Goal: Book appointment/travel/reservation

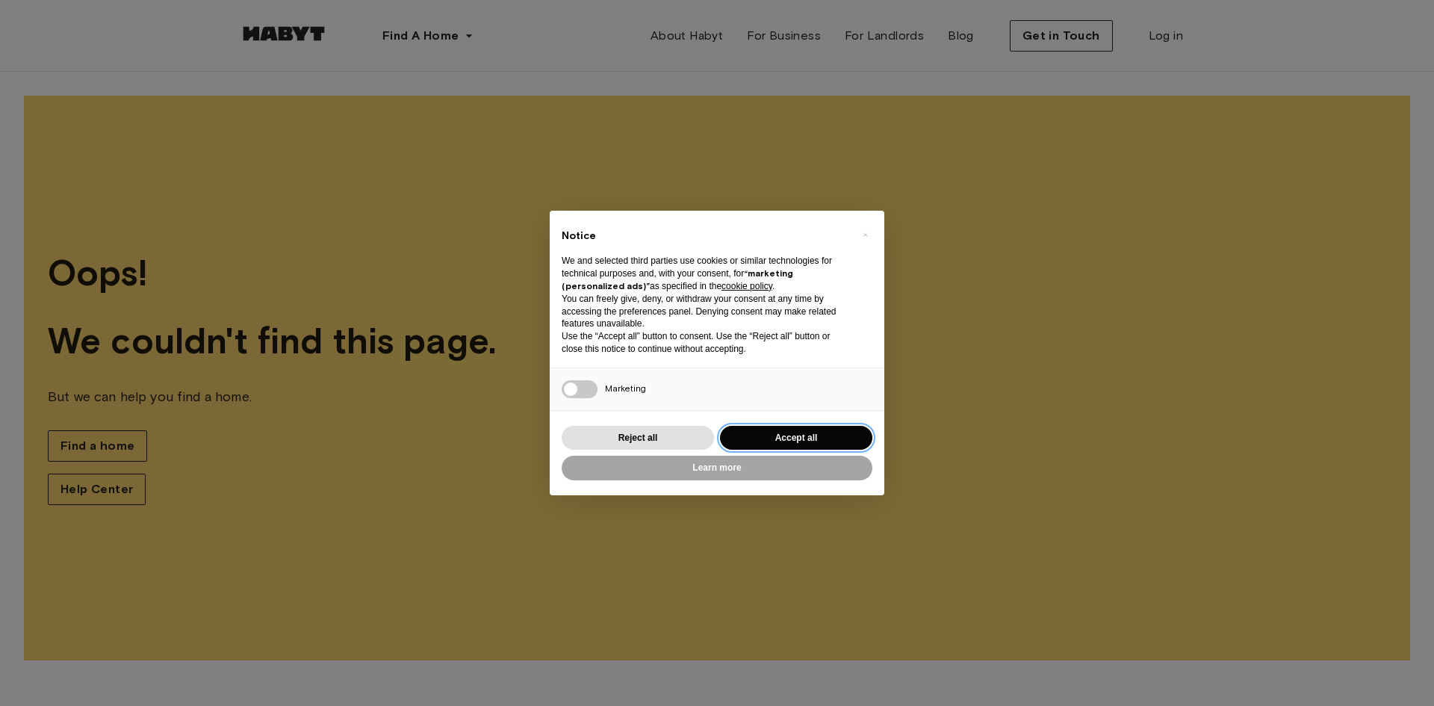
click at [797, 432] on button "Accept all" at bounding box center [796, 438] width 152 height 25
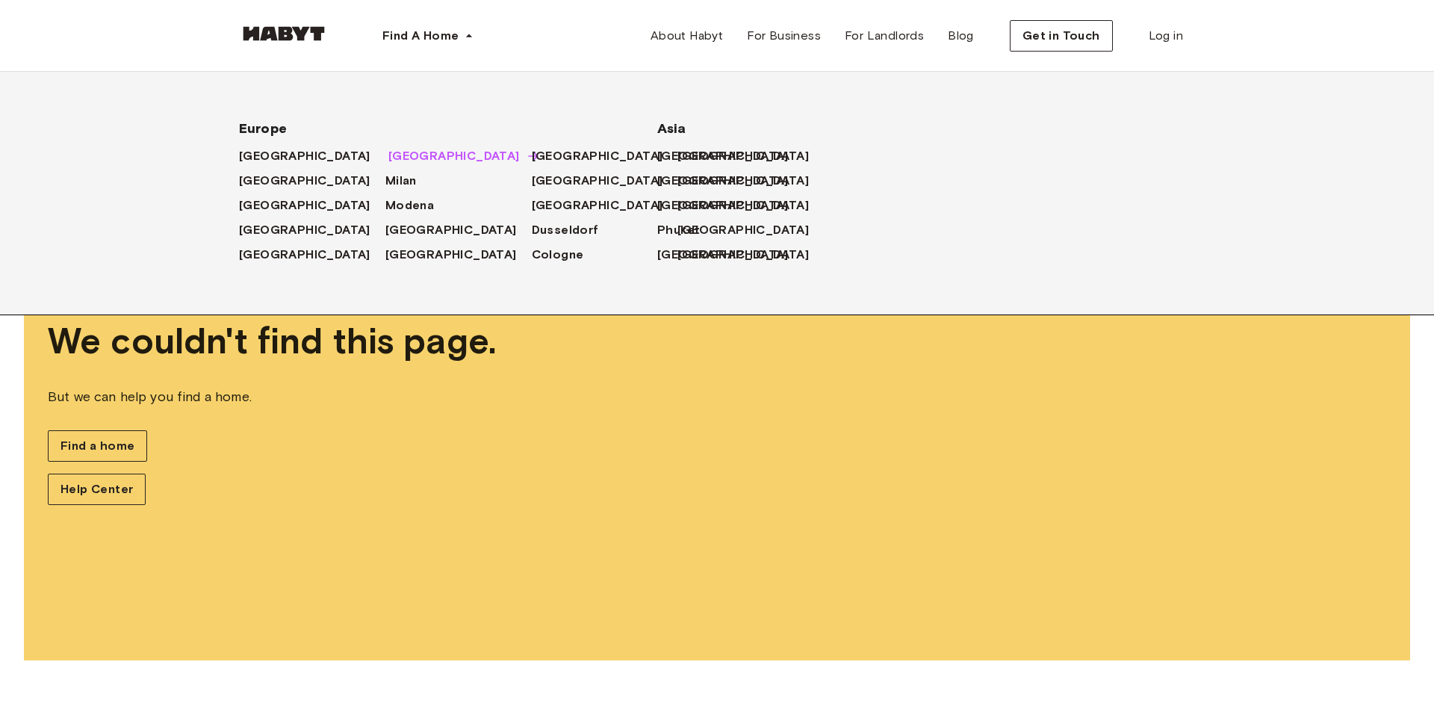
click at [388, 152] on span "[GEOGRAPHIC_DATA]" at bounding box center [453, 156] width 131 height 18
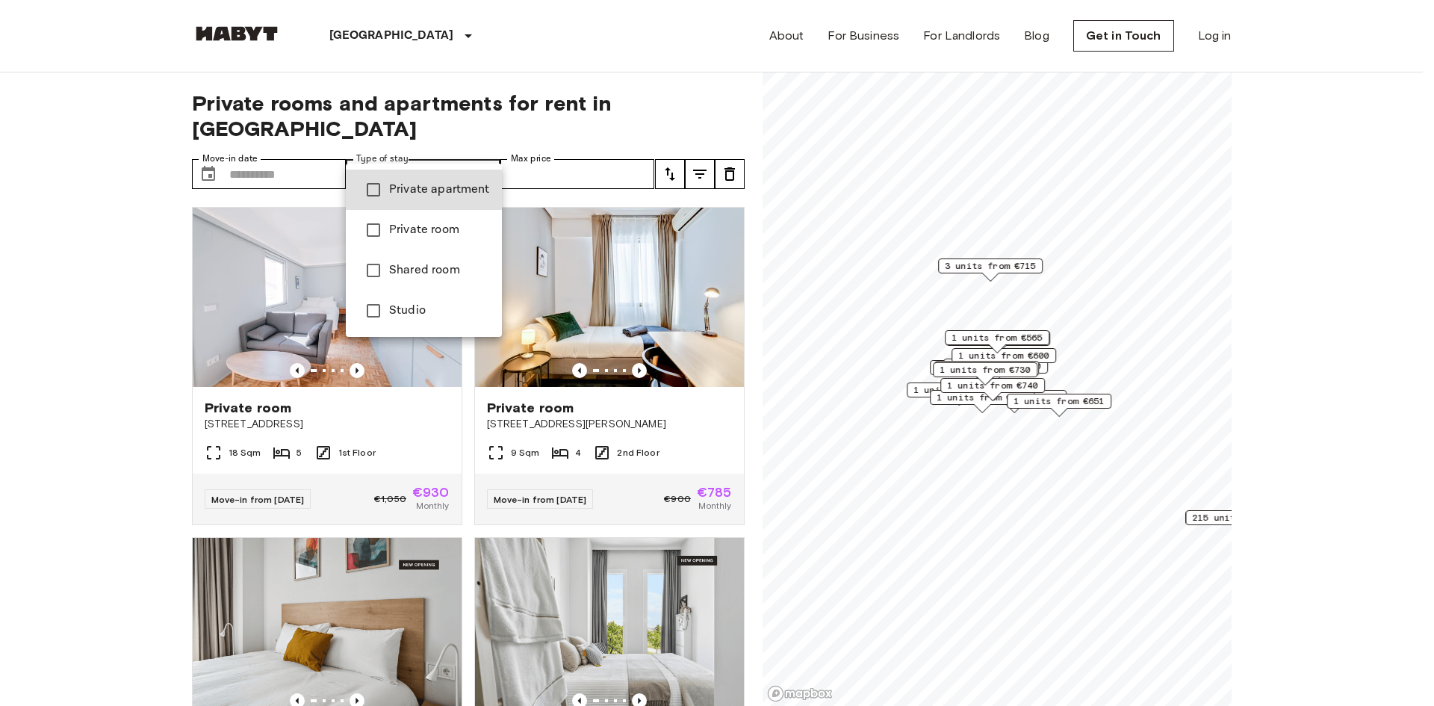
type input "**********"
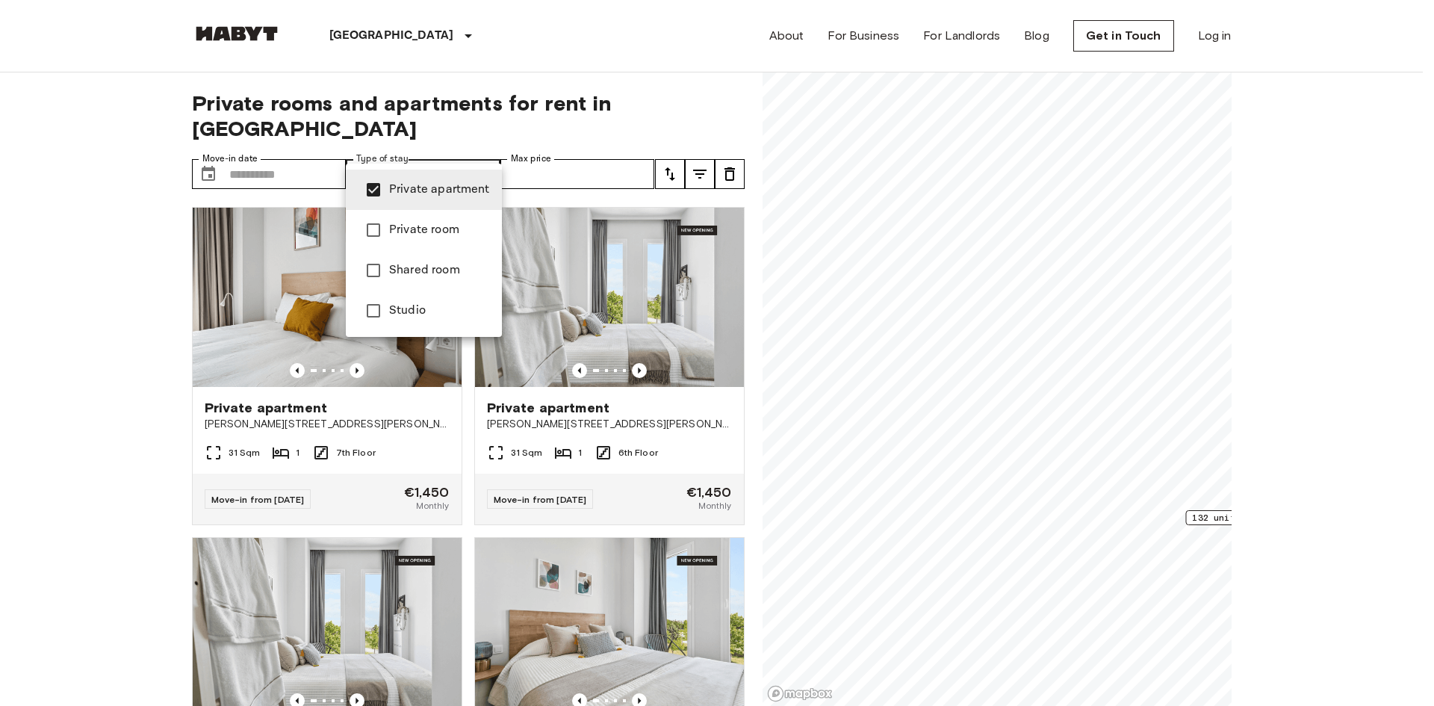
click at [281, 146] on div at bounding box center [717, 353] width 1434 height 706
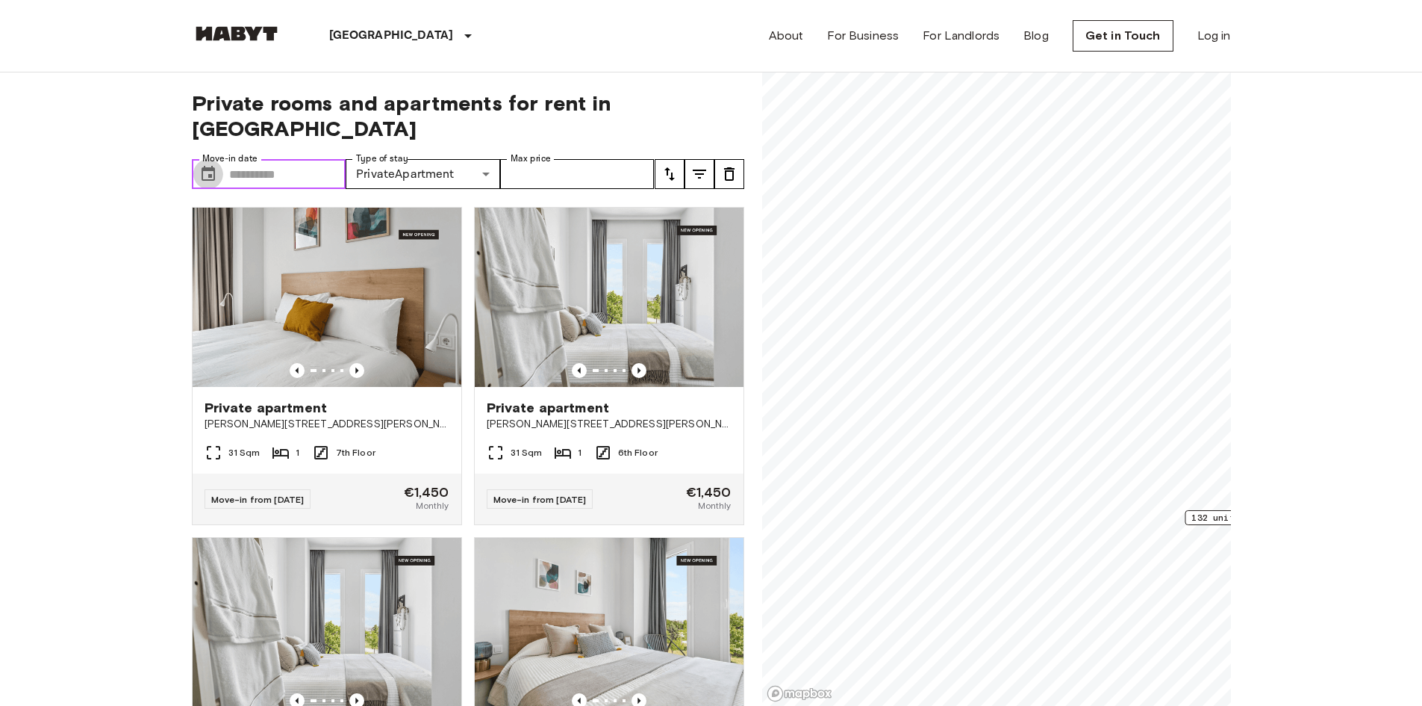
click at [205, 165] on icon "Choose date" at bounding box center [208, 174] width 18 height 18
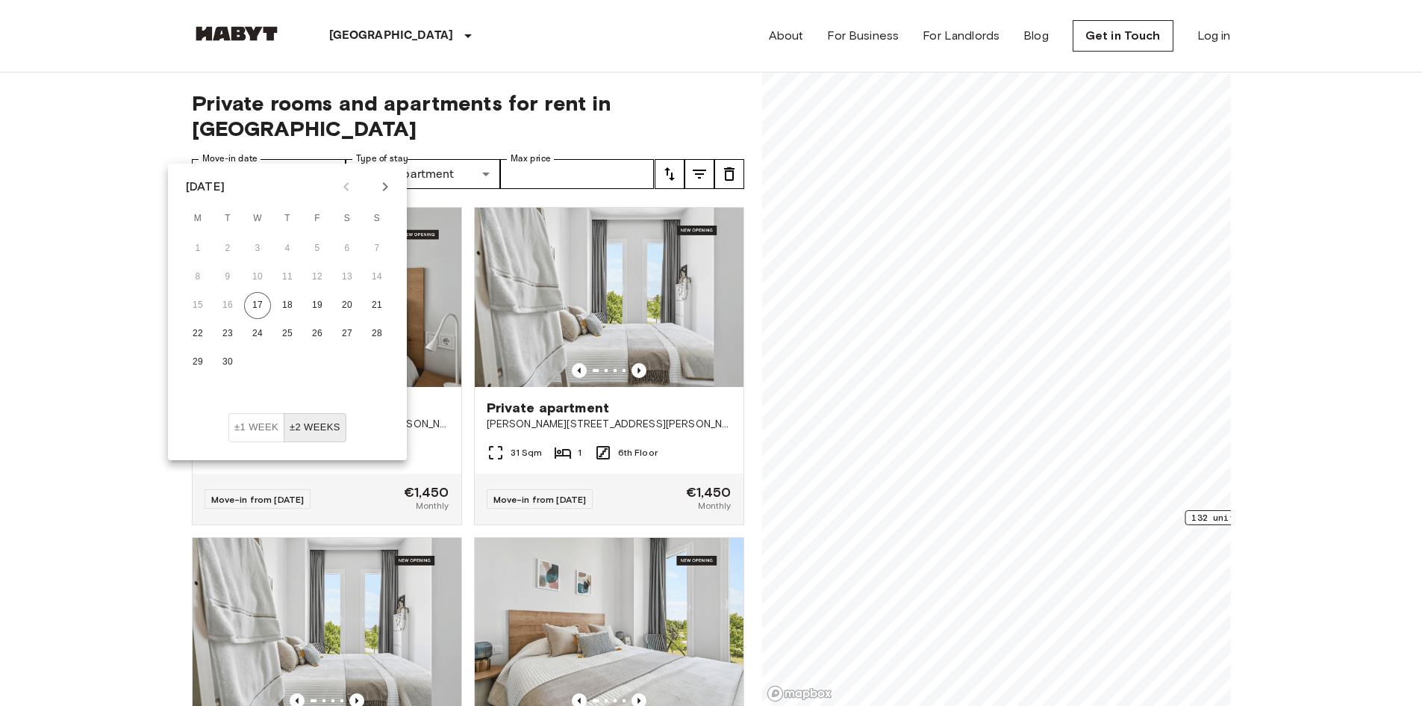
click at [386, 186] on icon "Next month" at bounding box center [385, 186] width 5 height 9
click at [261, 250] on button "1" at bounding box center [257, 248] width 27 height 27
type input "**********"
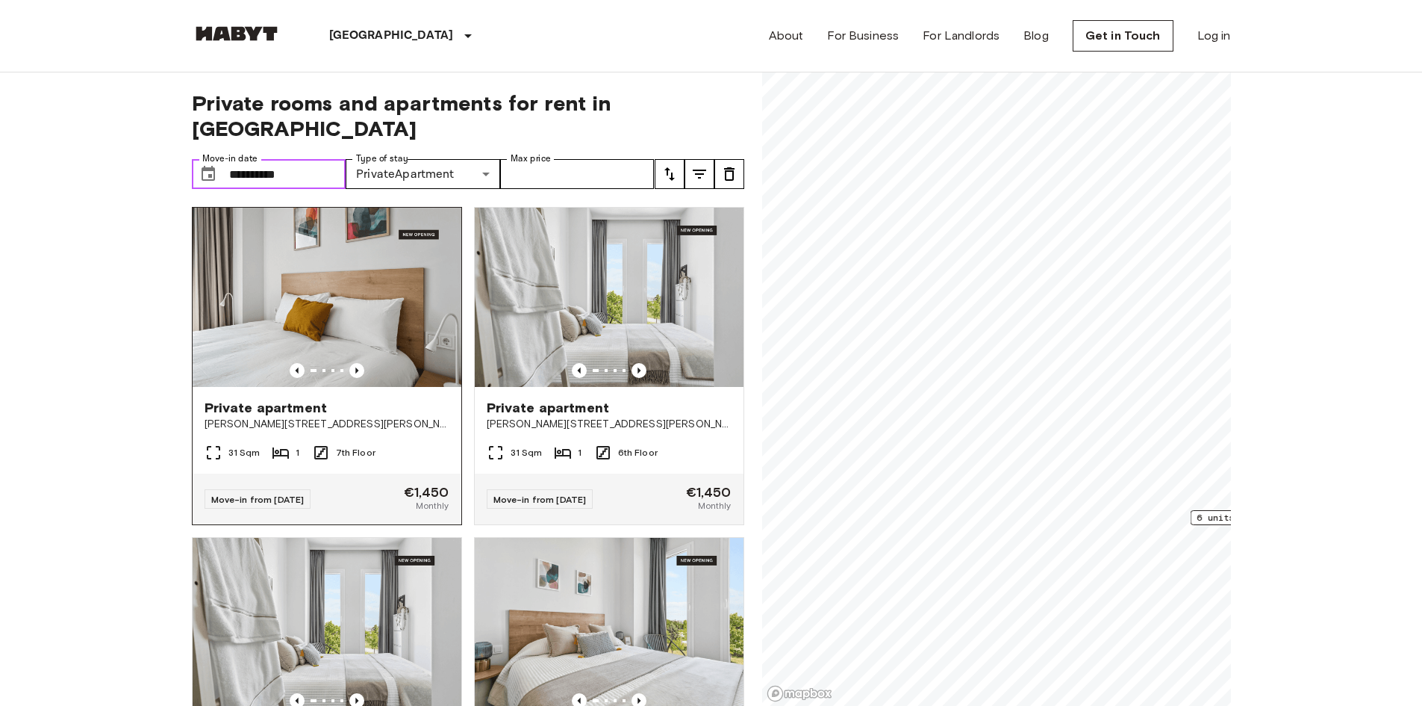
click at [396, 256] on img at bounding box center [327, 297] width 269 height 179
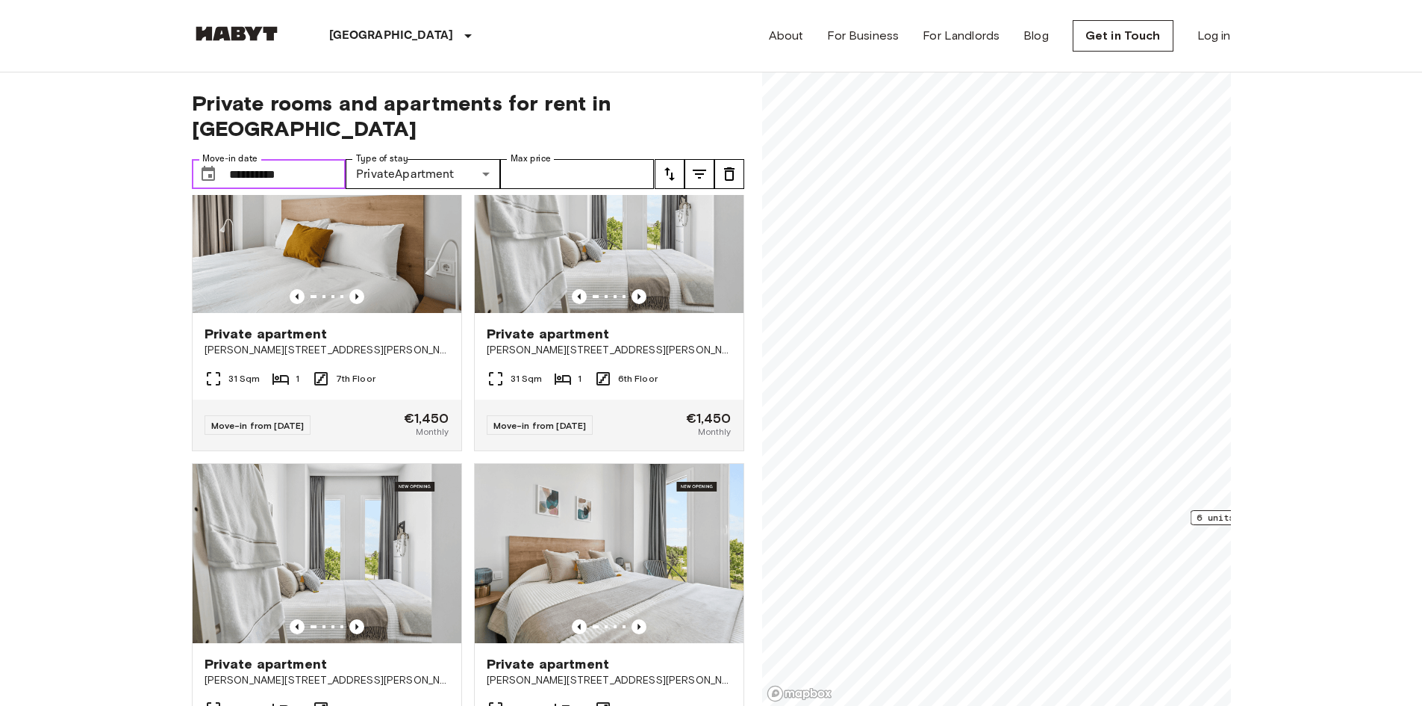
scroll to position [69, 0]
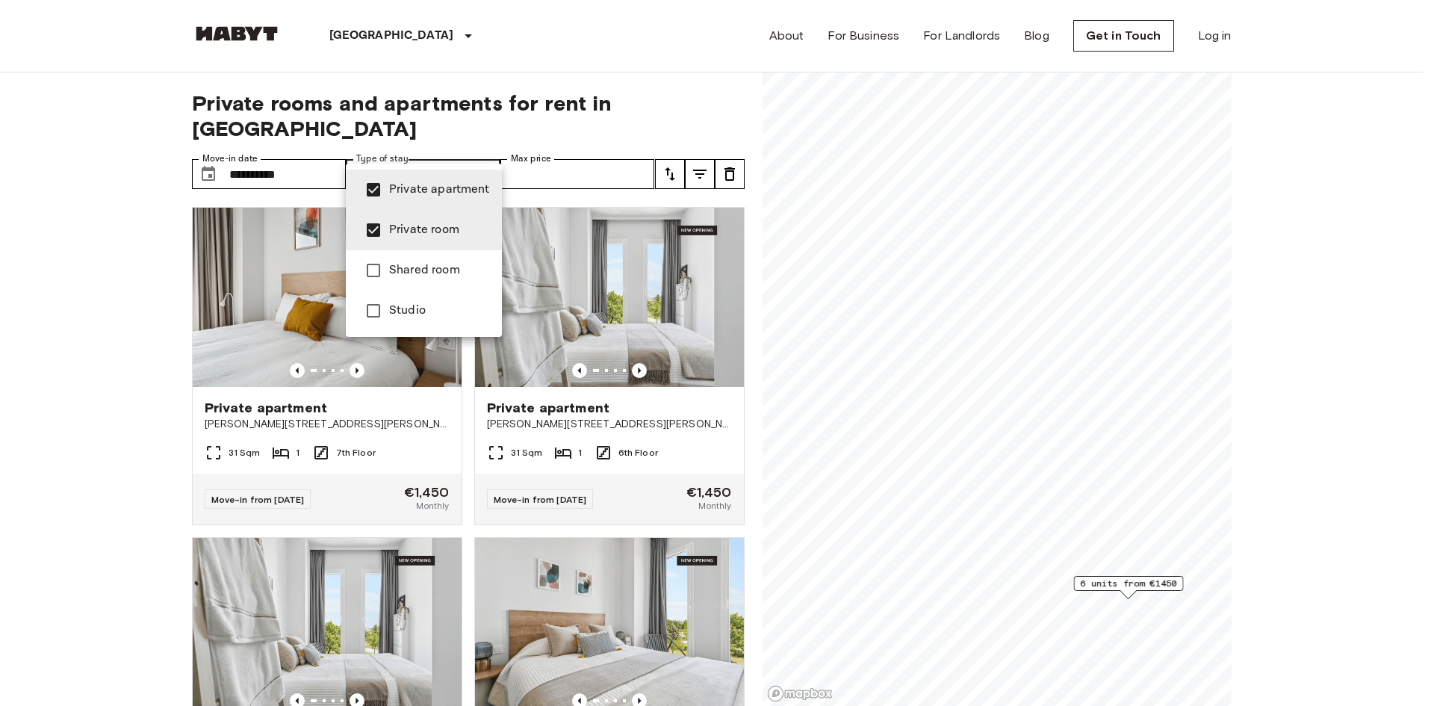
type input "**********"
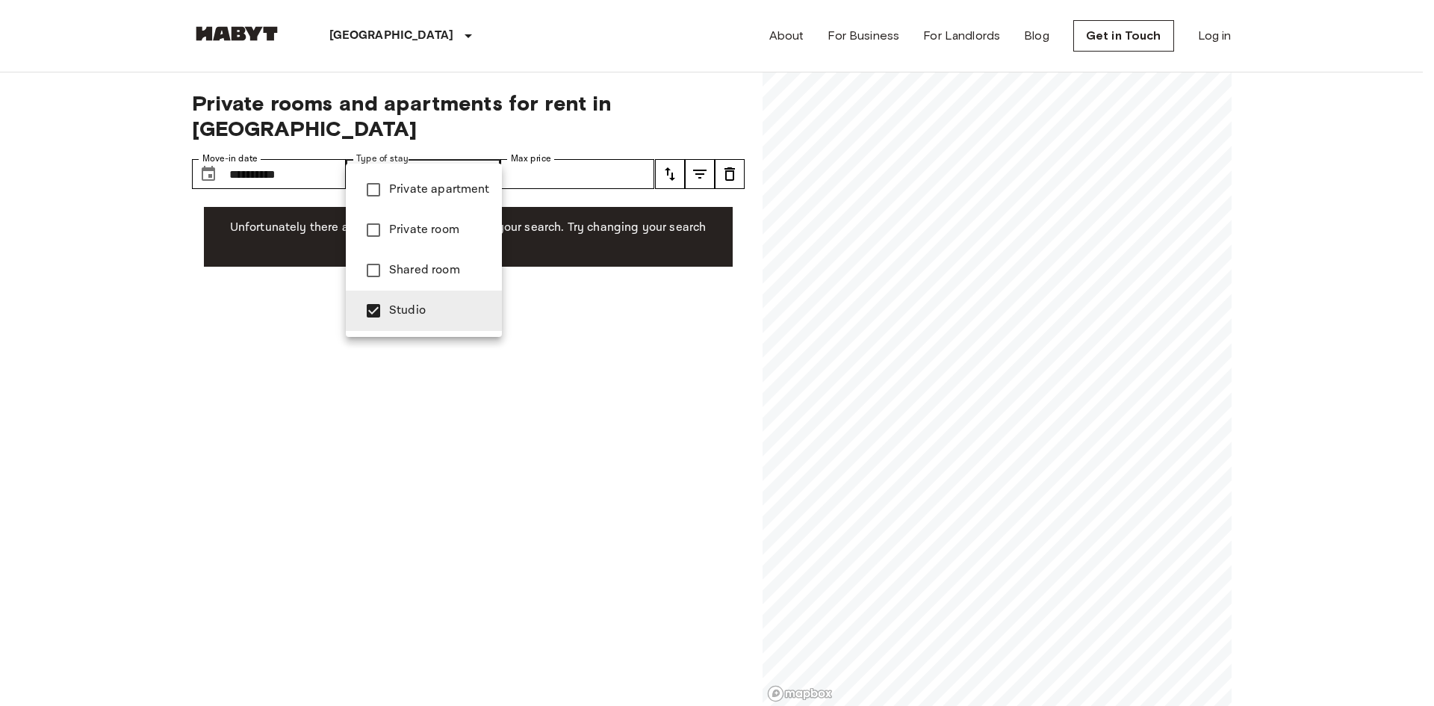
click at [614, 335] on div at bounding box center [717, 353] width 1434 height 706
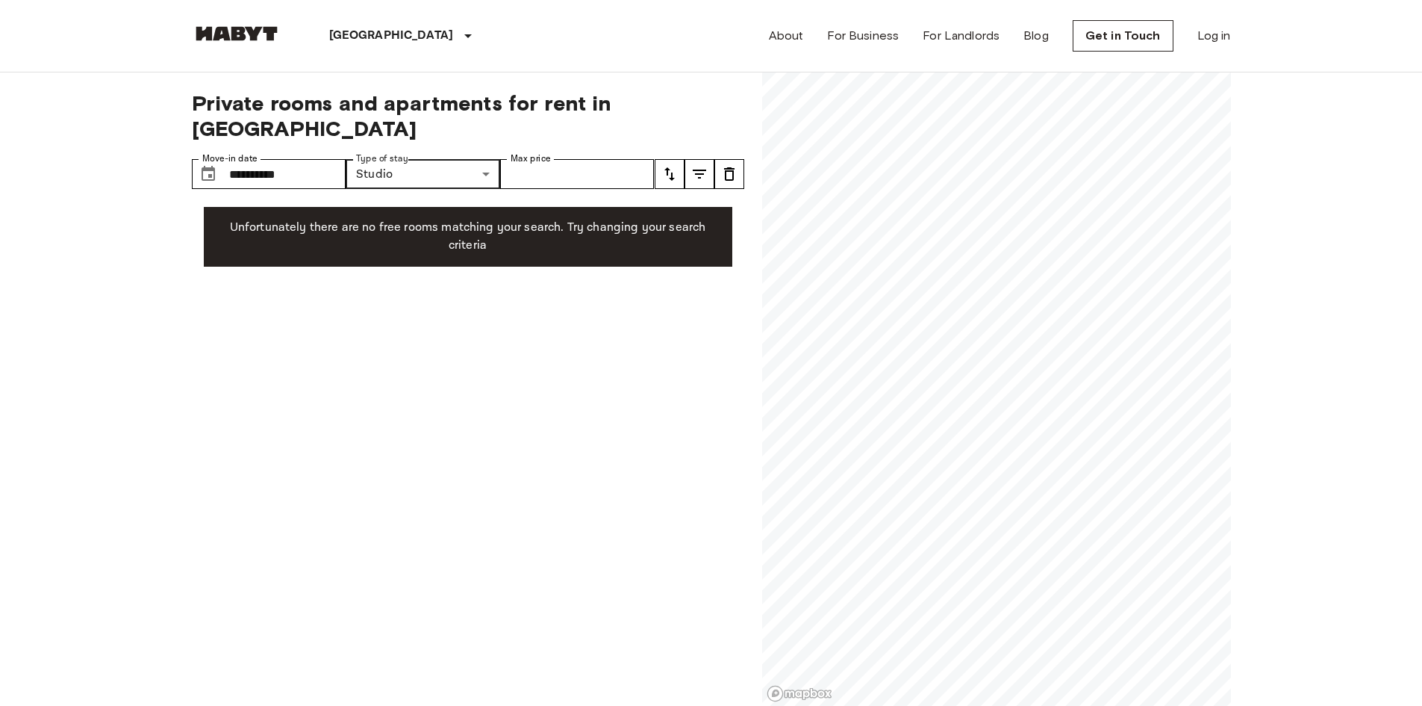
click at [397, 152] on label "Type of stay" at bounding box center [382, 158] width 52 height 13
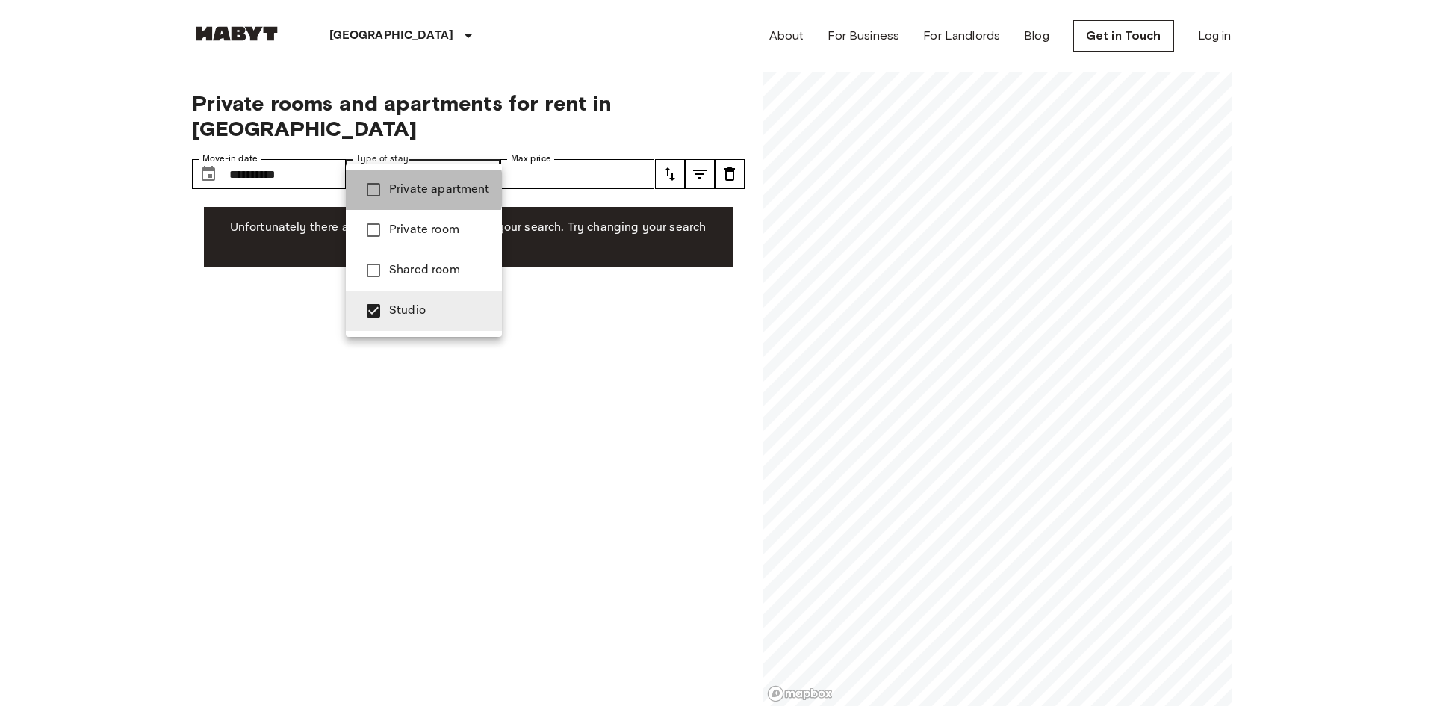
click at [409, 189] on span "Private apartment" at bounding box center [439, 190] width 101 height 18
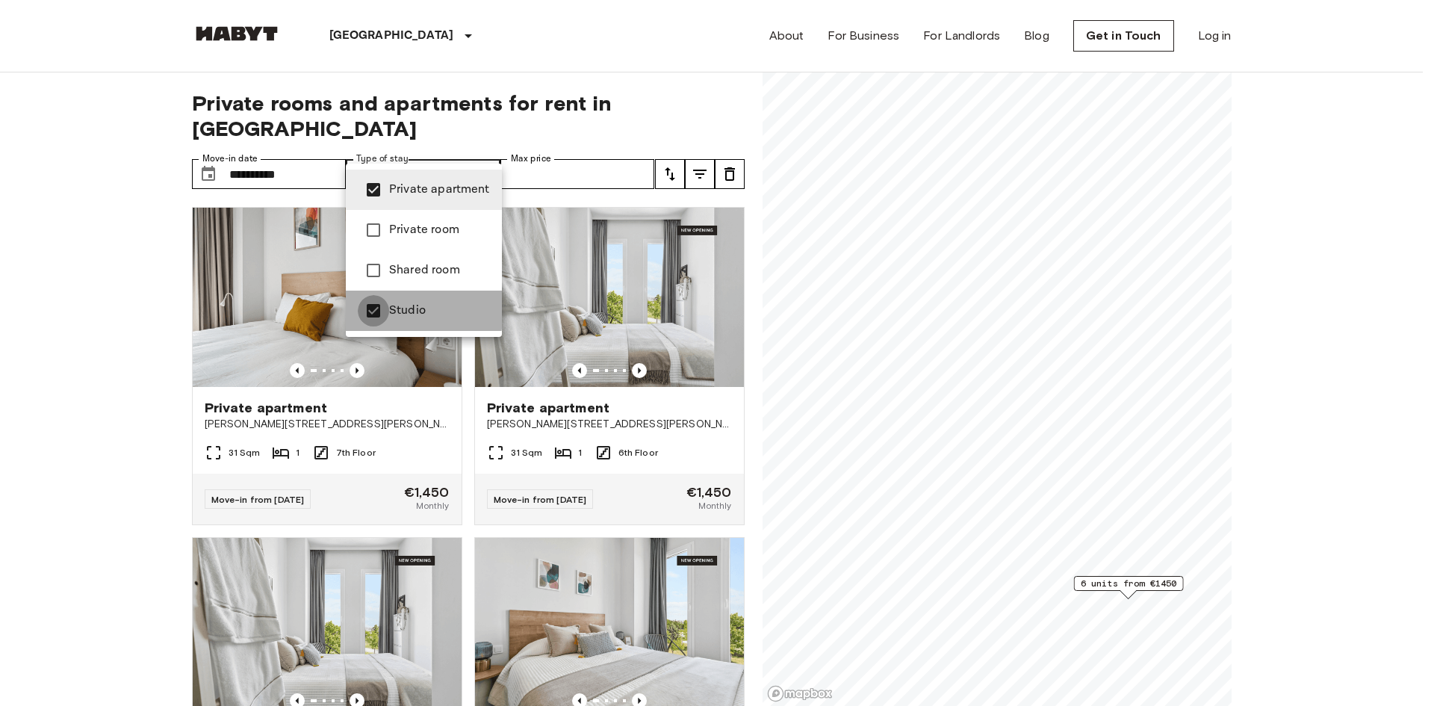
type input "**********"
click at [651, 62] on div at bounding box center [717, 353] width 1434 height 706
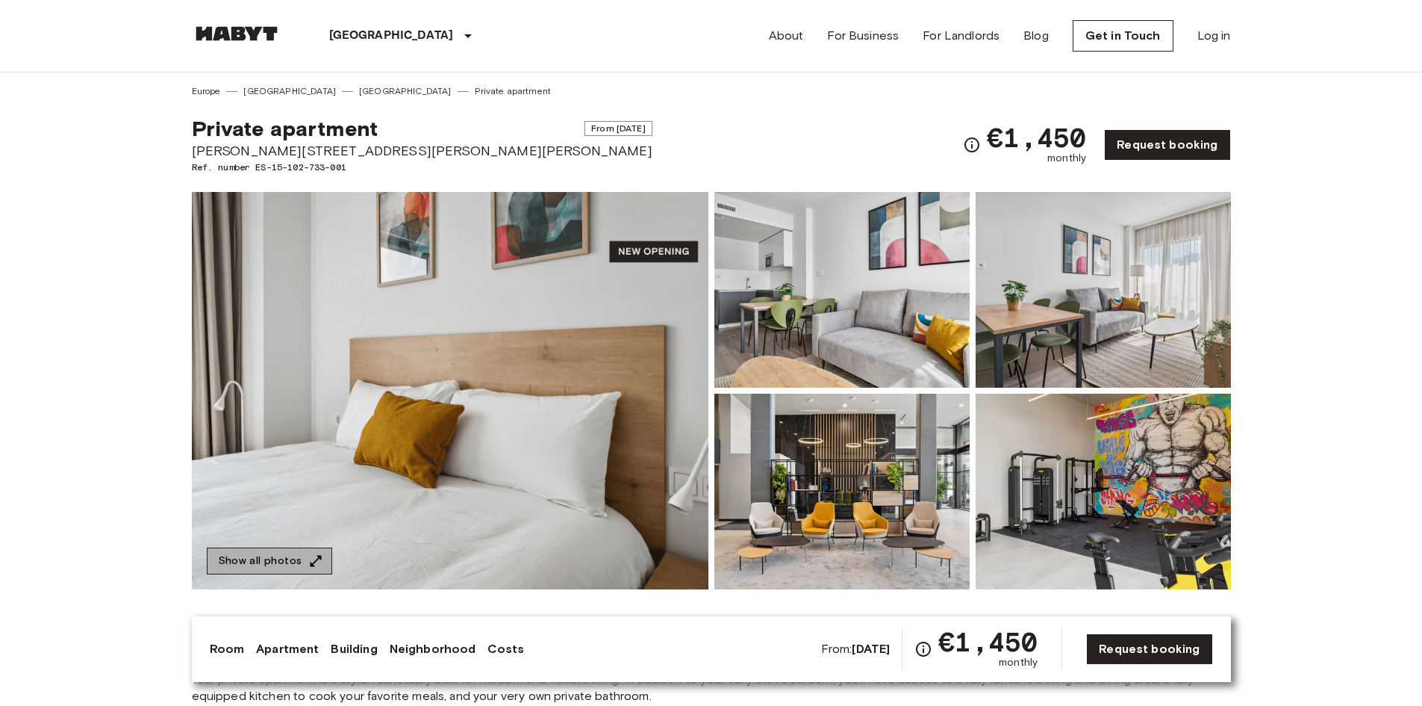
click at [290, 561] on button "Show all photos" at bounding box center [269, 561] width 125 height 28
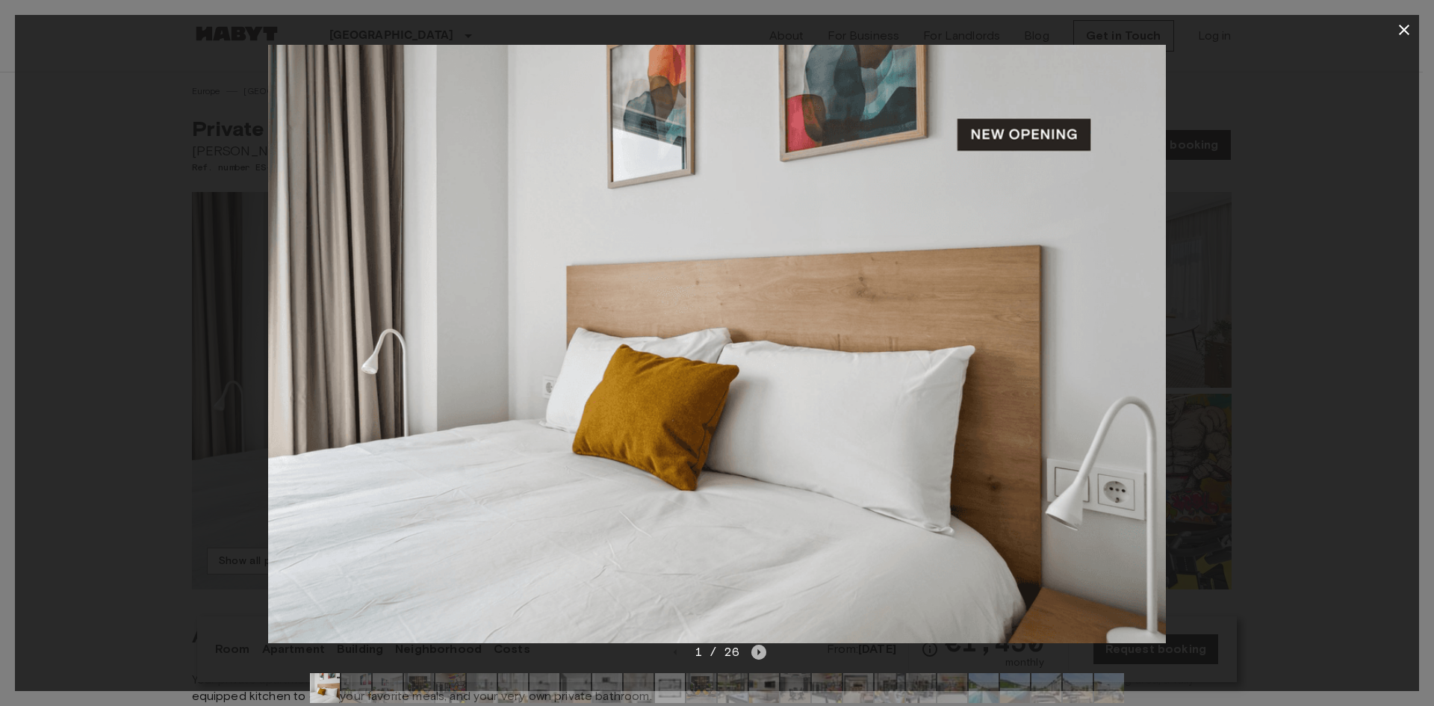
click at [762, 653] on icon "Next image" at bounding box center [758, 651] width 15 height 15
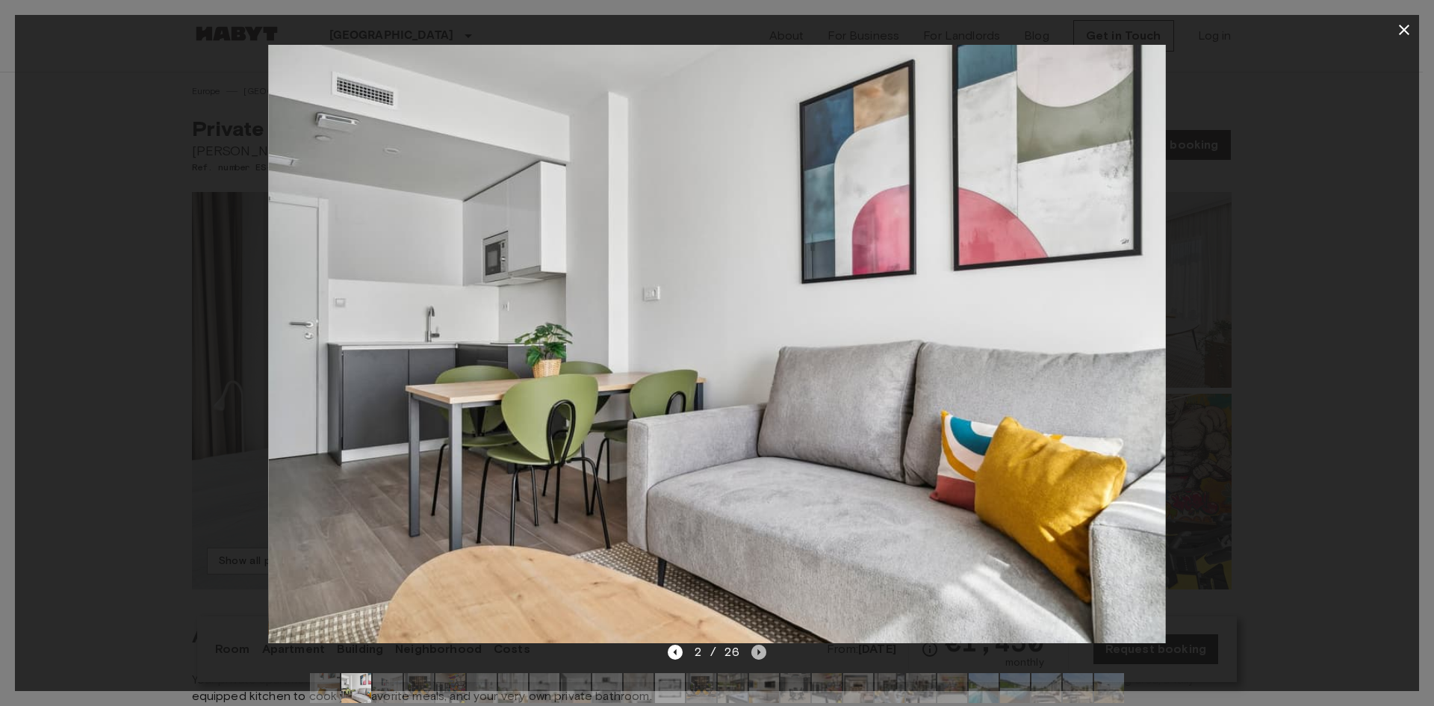
click at [762, 653] on icon "Next image" at bounding box center [758, 651] width 15 height 15
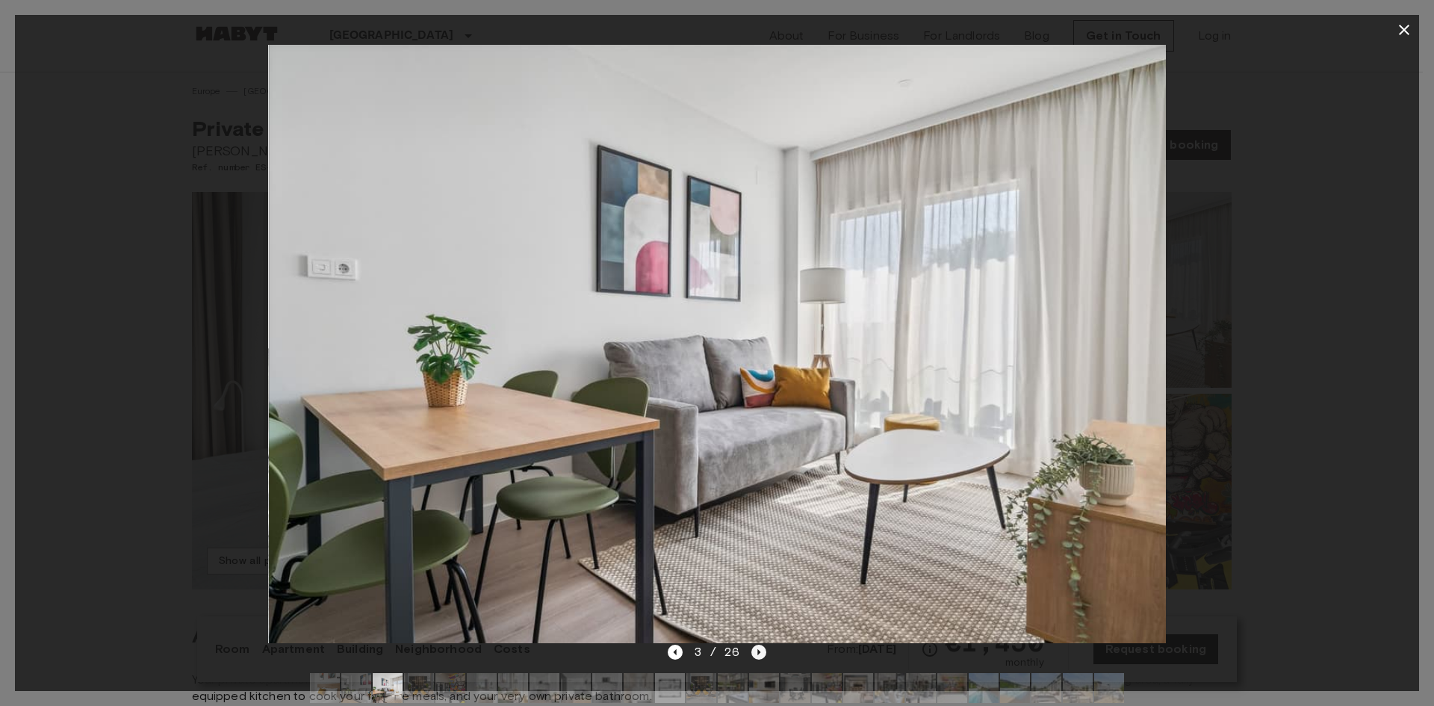
click at [762, 653] on icon "Next image" at bounding box center [758, 651] width 15 height 15
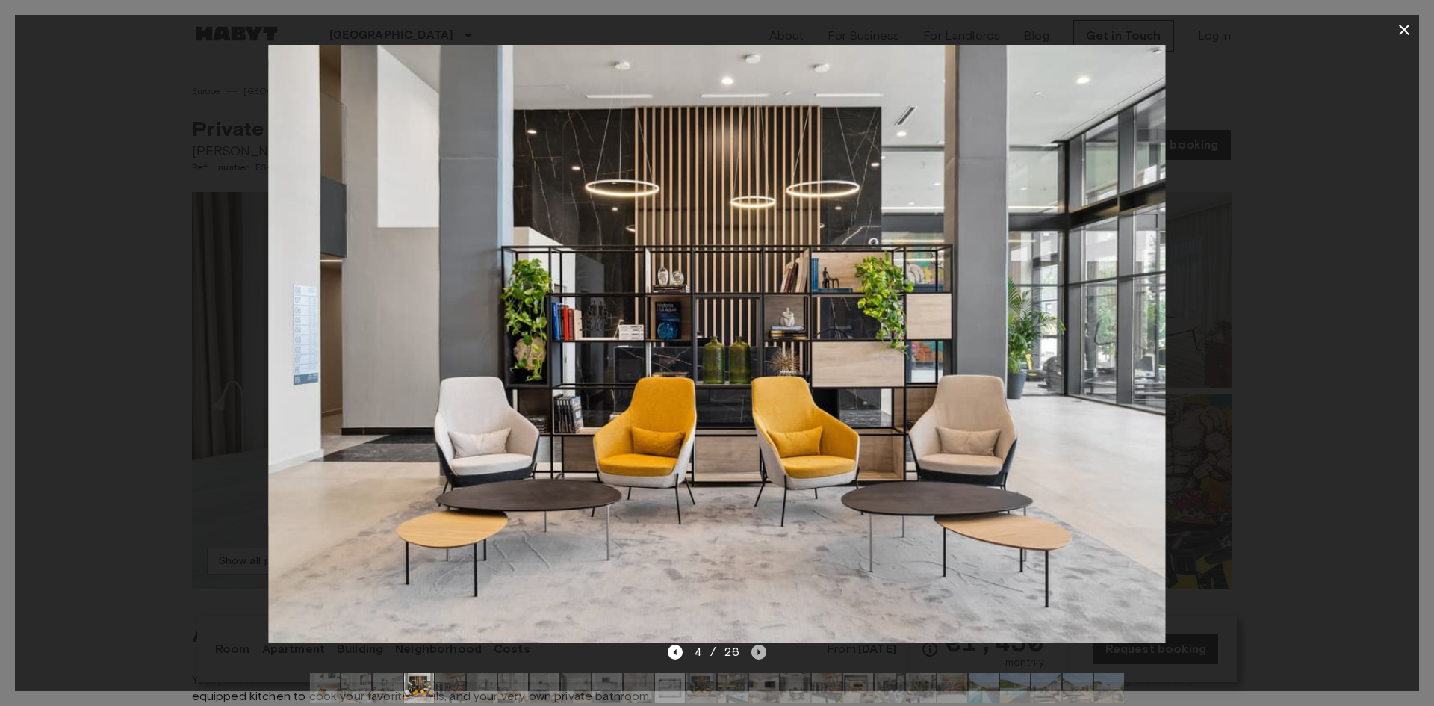
click at [762, 653] on icon "Next image" at bounding box center [758, 651] width 15 height 15
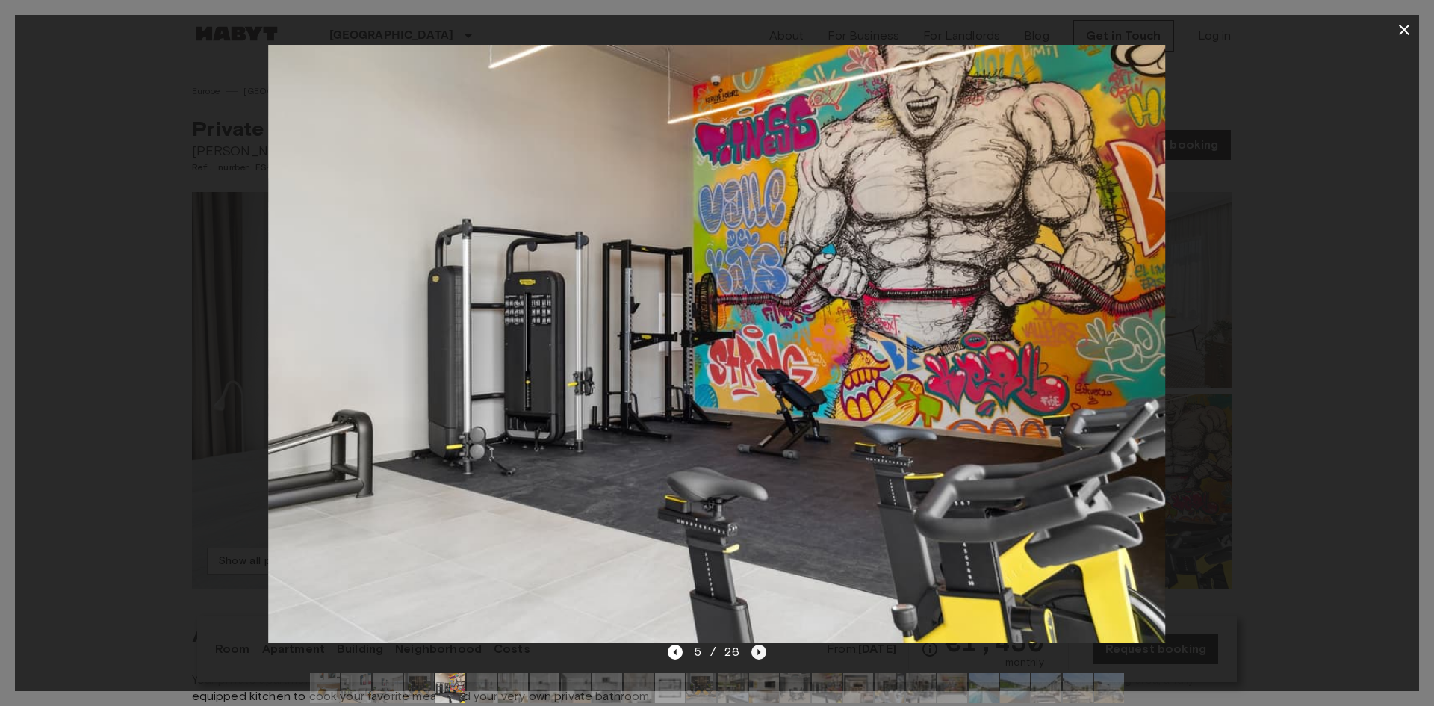
click at [762, 653] on icon "Next image" at bounding box center [758, 651] width 15 height 15
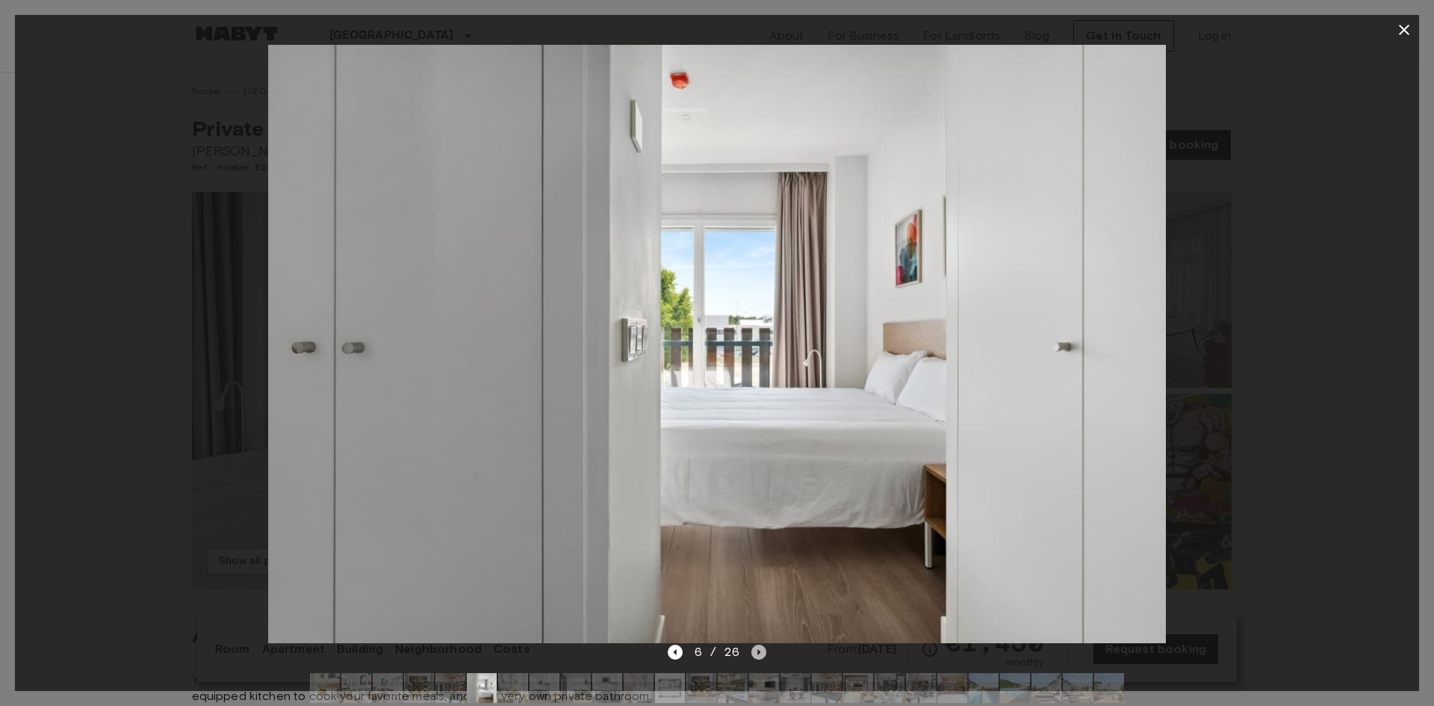
click at [762, 653] on icon "Next image" at bounding box center [758, 651] width 15 height 15
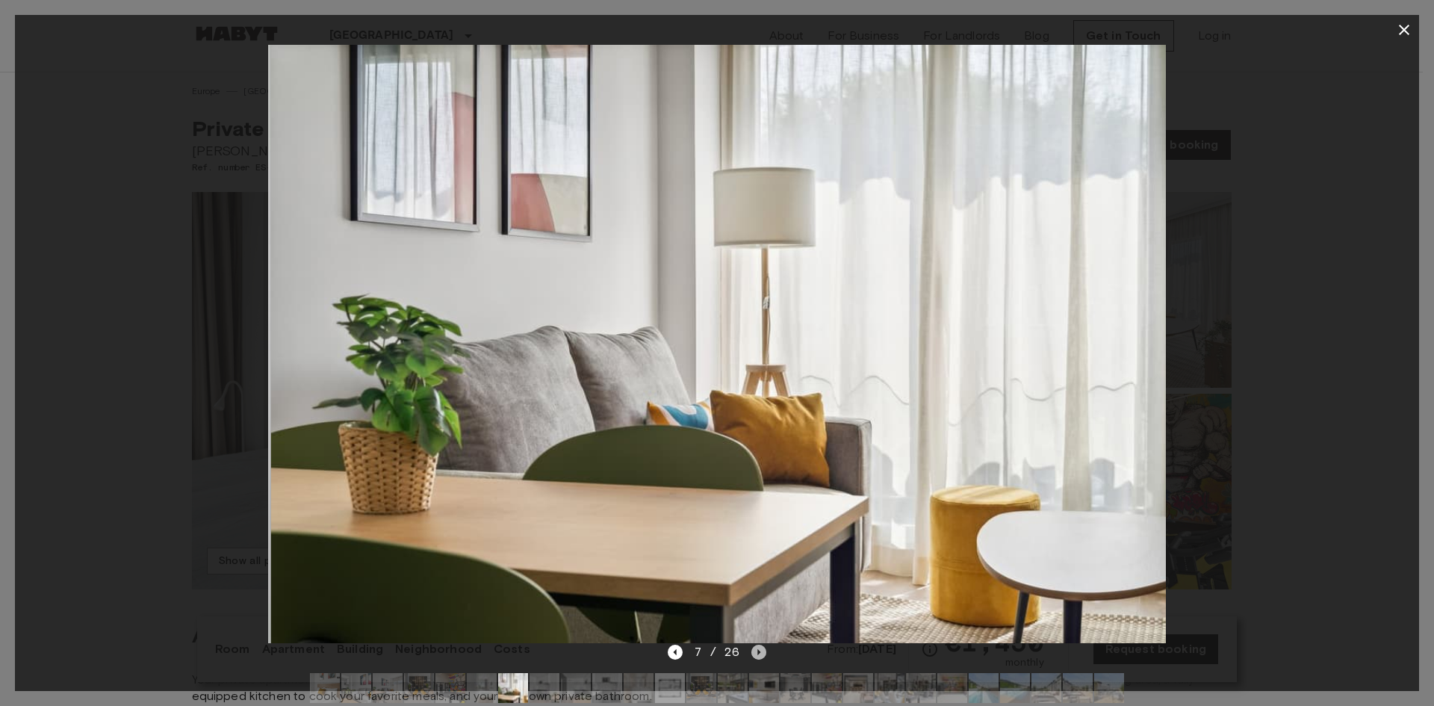
click at [761, 653] on icon "Next image" at bounding box center [758, 651] width 15 height 15
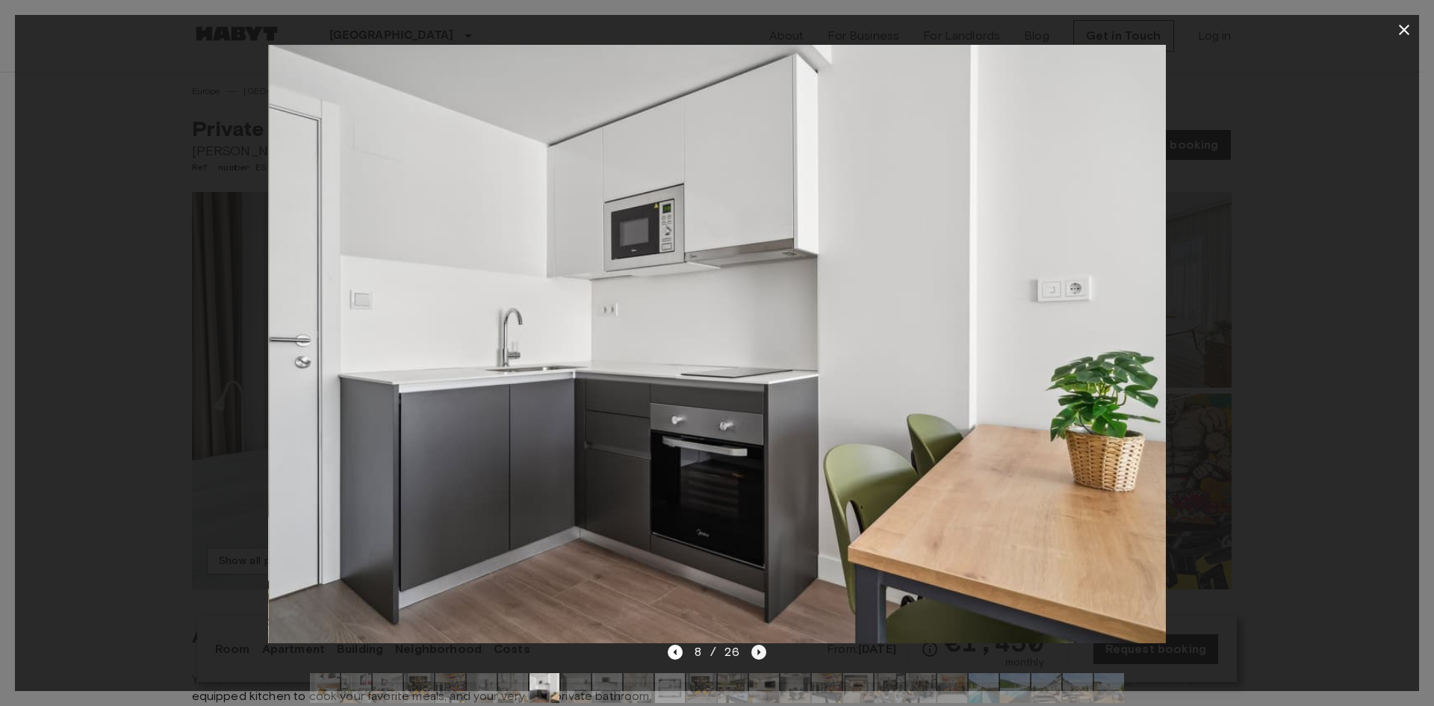
click at [761, 653] on icon "Next image" at bounding box center [758, 651] width 15 height 15
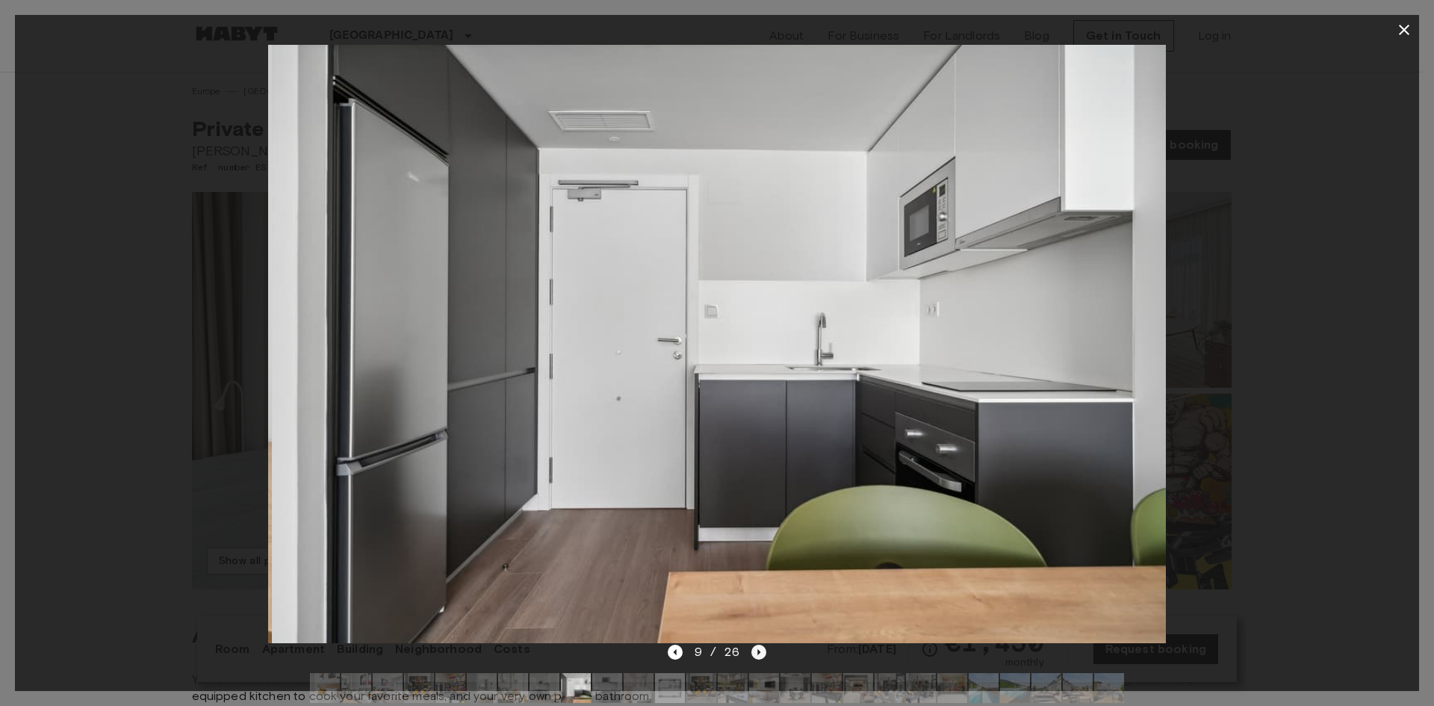
click at [761, 653] on icon "Next image" at bounding box center [758, 651] width 15 height 15
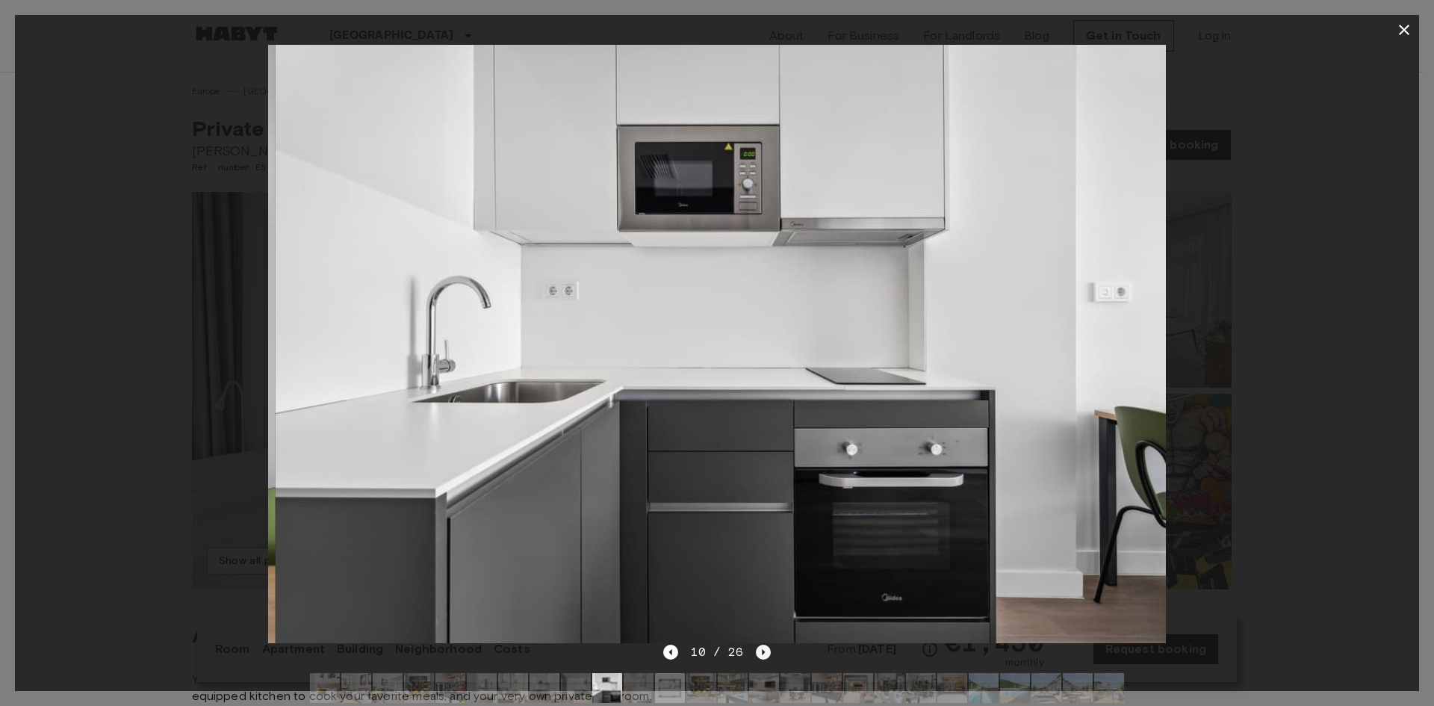
click at [762, 653] on icon "Next image" at bounding box center [763, 652] width 3 height 6
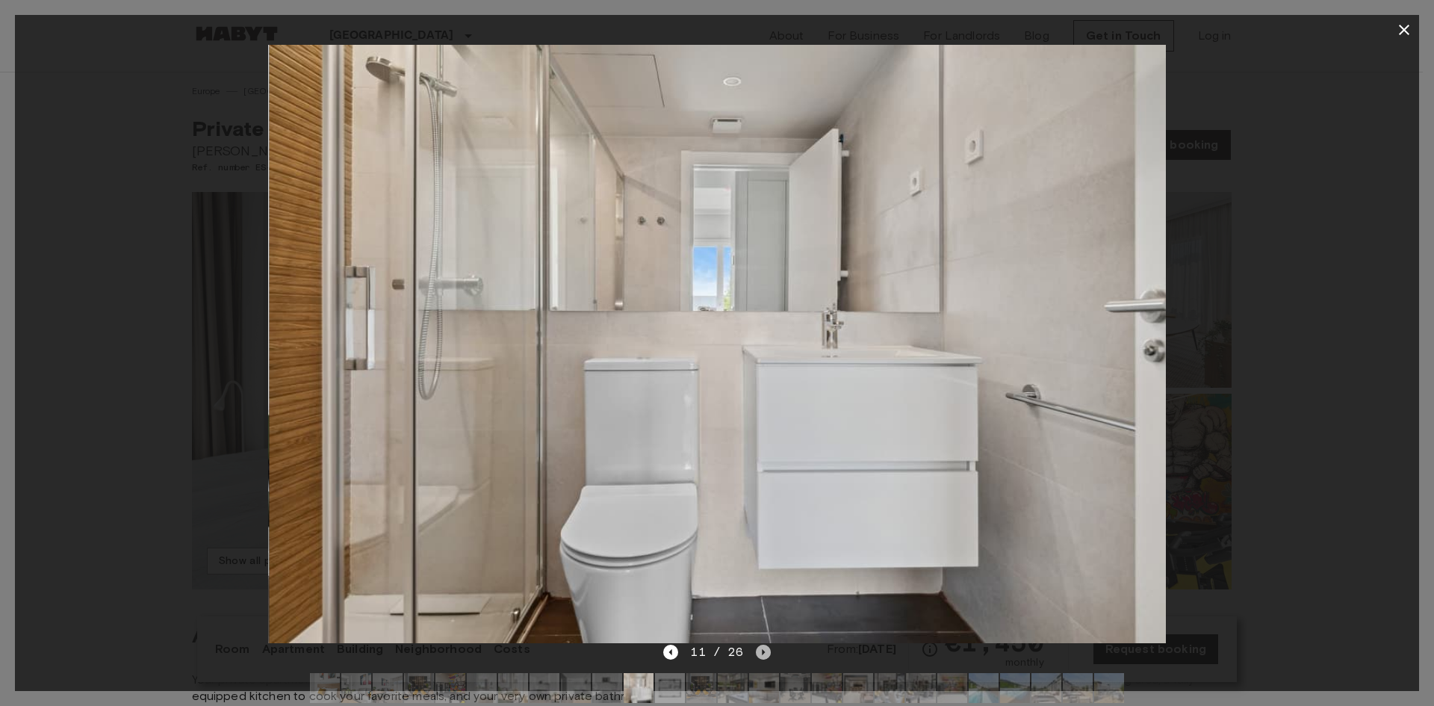
click at [762, 653] on icon "Next image" at bounding box center [763, 652] width 3 height 6
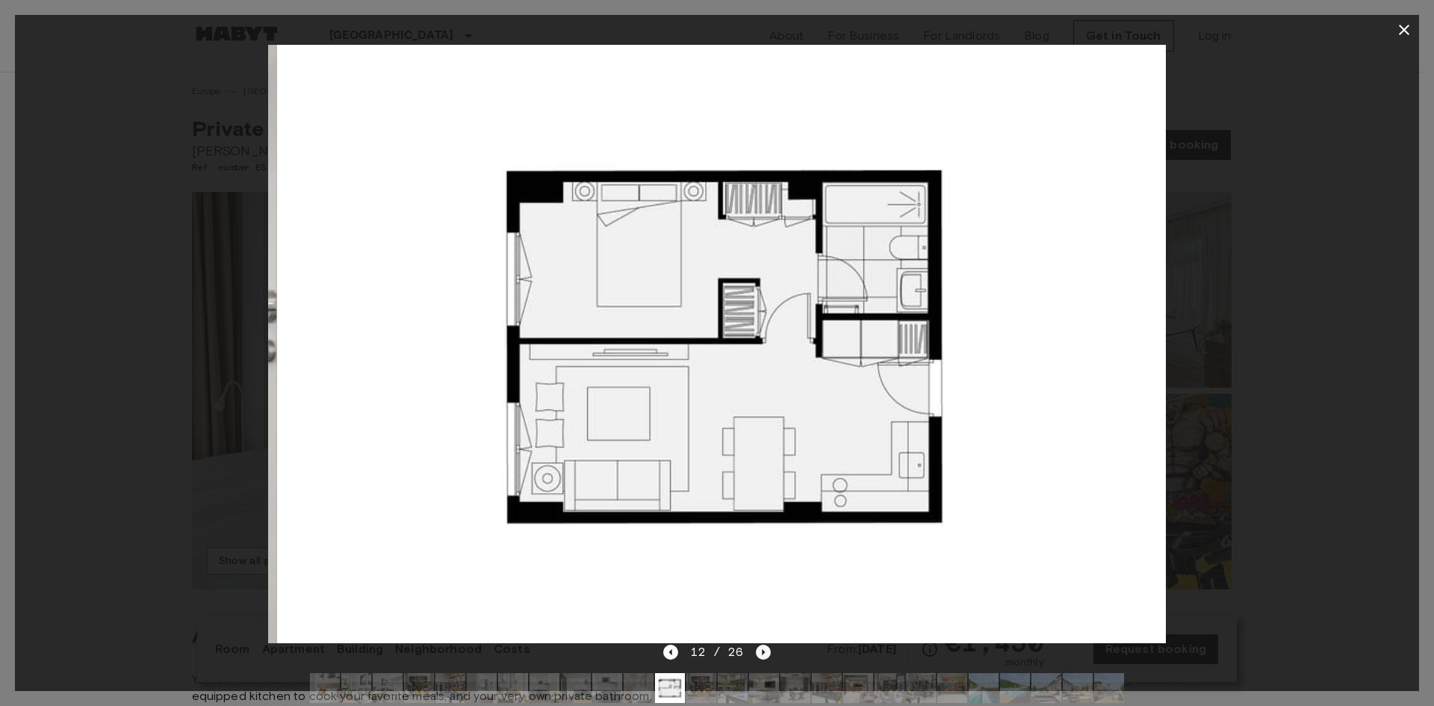
click at [762, 653] on icon "Next image" at bounding box center [763, 652] width 3 height 6
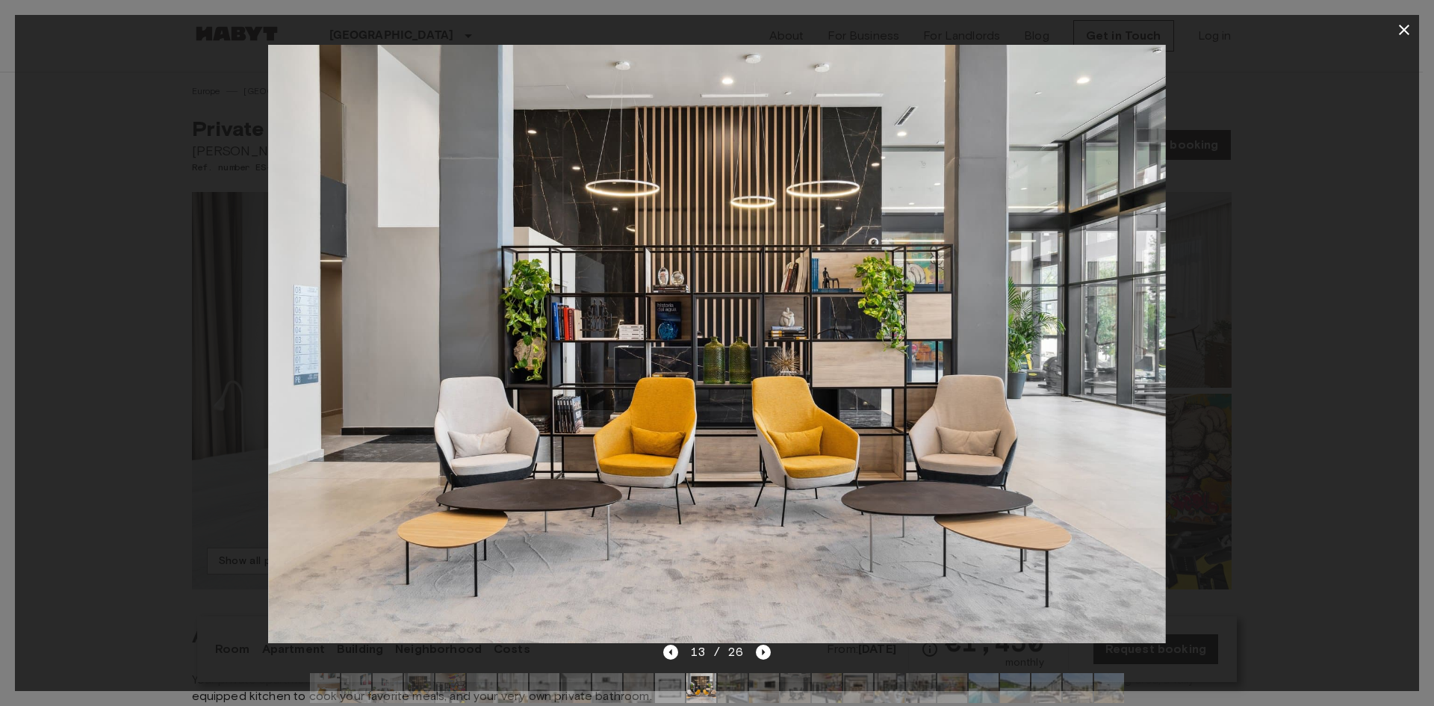
click at [679, 656] on div "13 / 26" at bounding box center [716, 652] width 107 height 18
click at [672, 656] on icon "Previous image" at bounding box center [670, 651] width 15 height 15
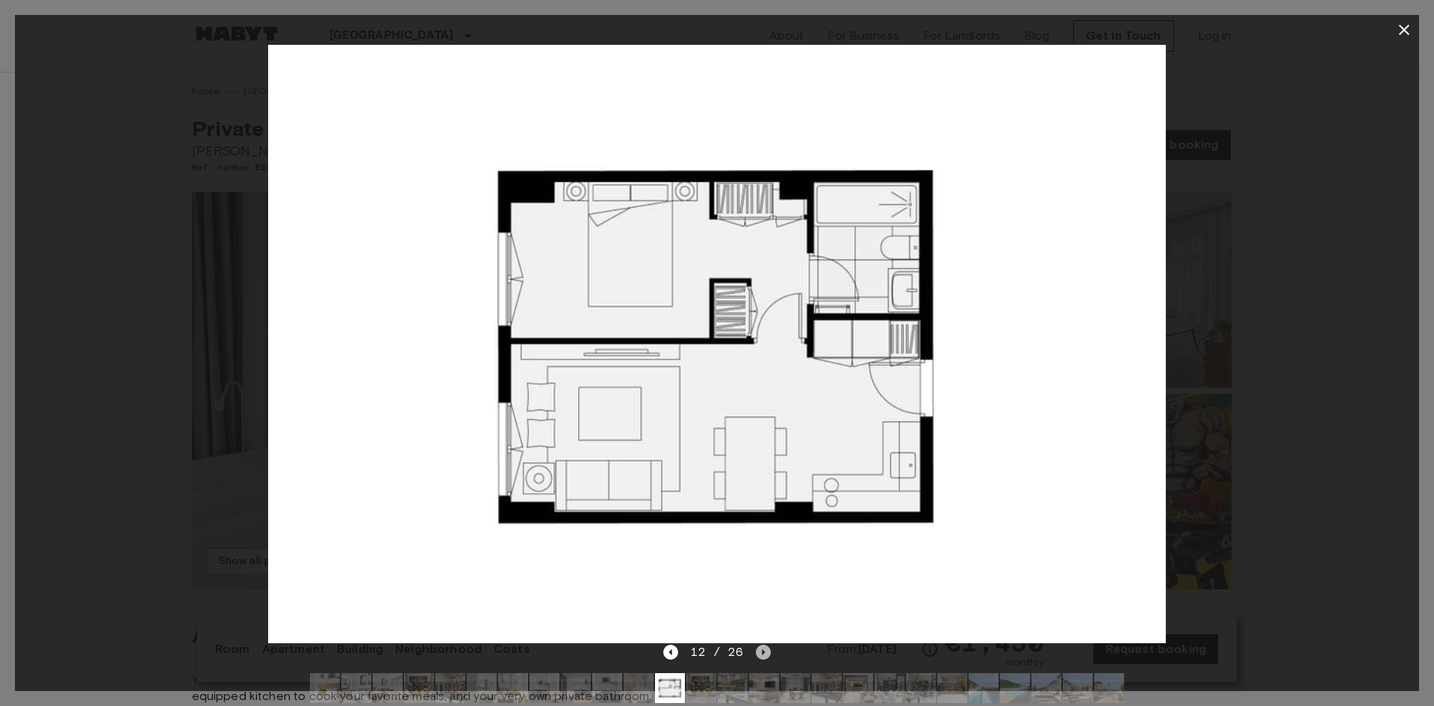
click at [766, 655] on icon "Next image" at bounding box center [763, 651] width 15 height 15
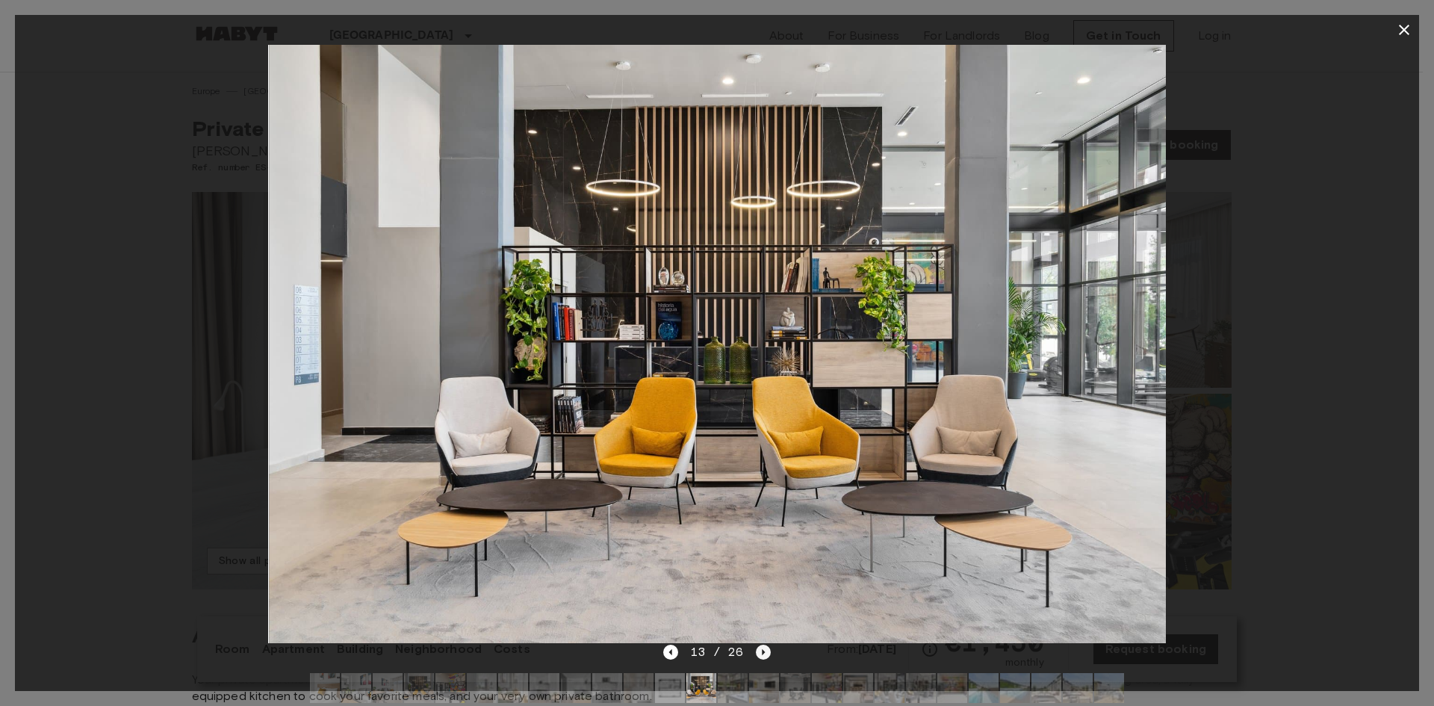
click at [765, 653] on icon "Next image" at bounding box center [763, 651] width 15 height 15
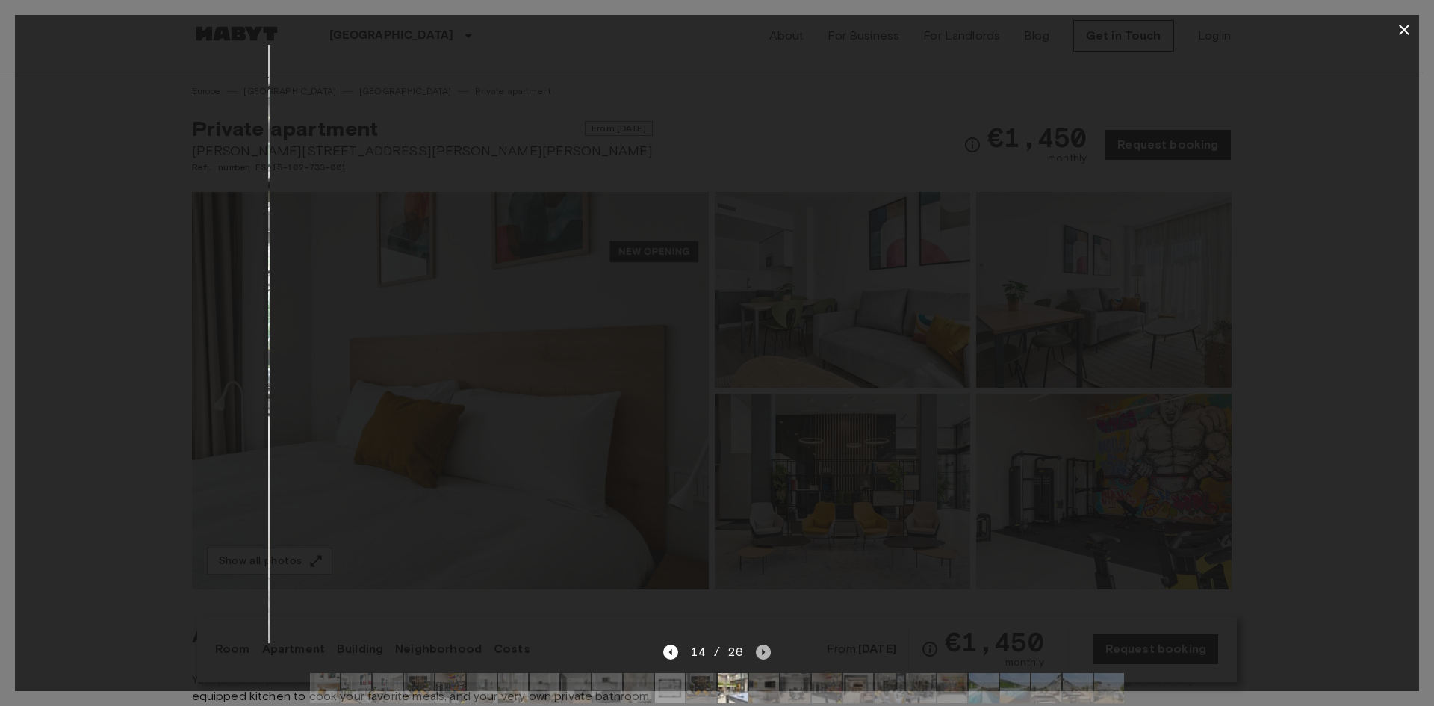
click at [765, 653] on icon "Next image" at bounding box center [763, 651] width 15 height 15
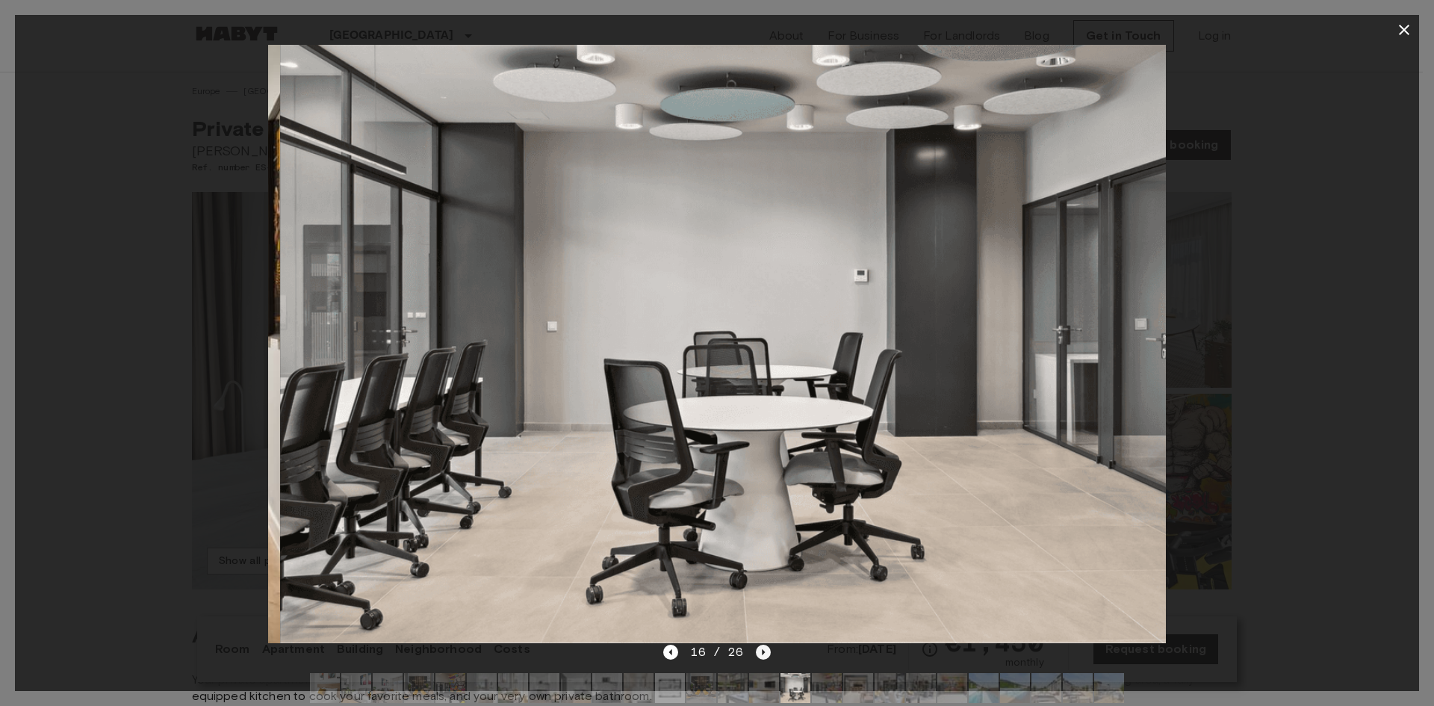
click at [765, 653] on icon "Next image" at bounding box center [763, 651] width 15 height 15
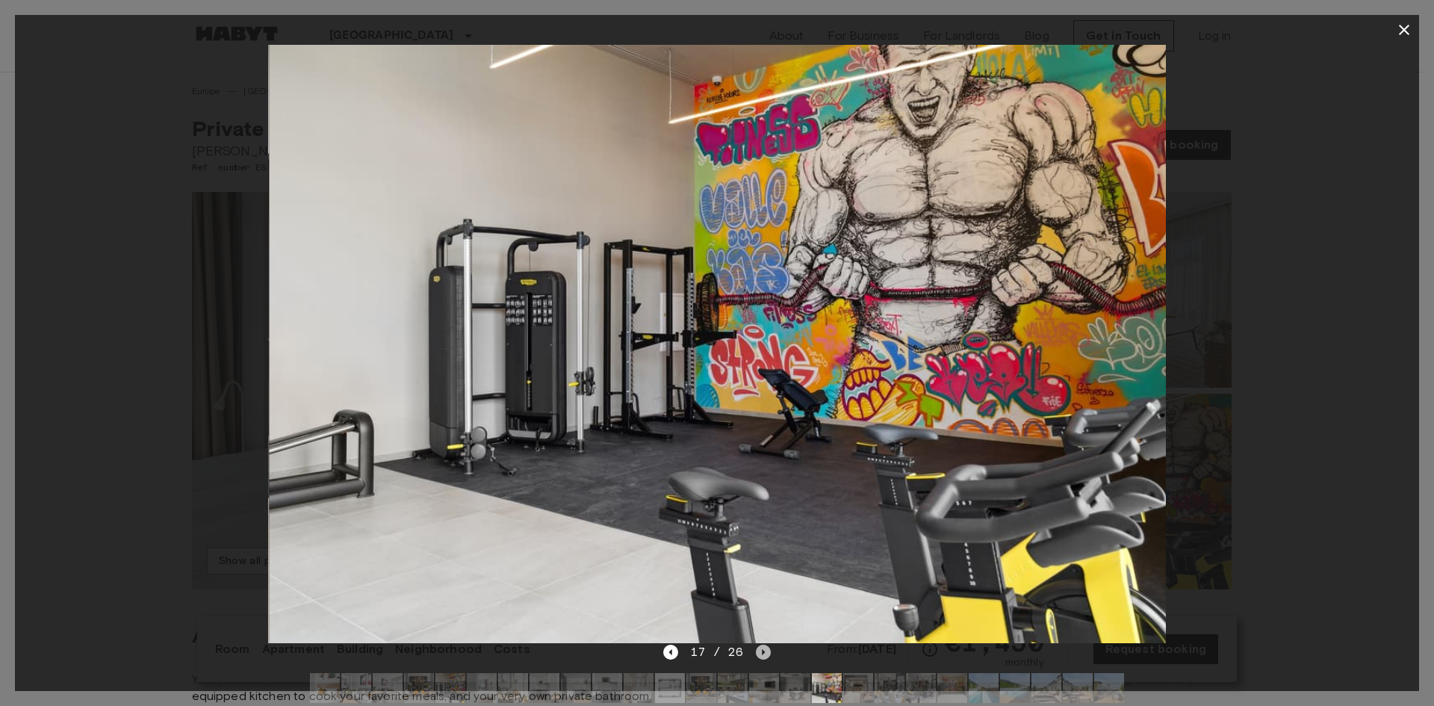
click at [765, 653] on icon "Next image" at bounding box center [763, 651] width 15 height 15
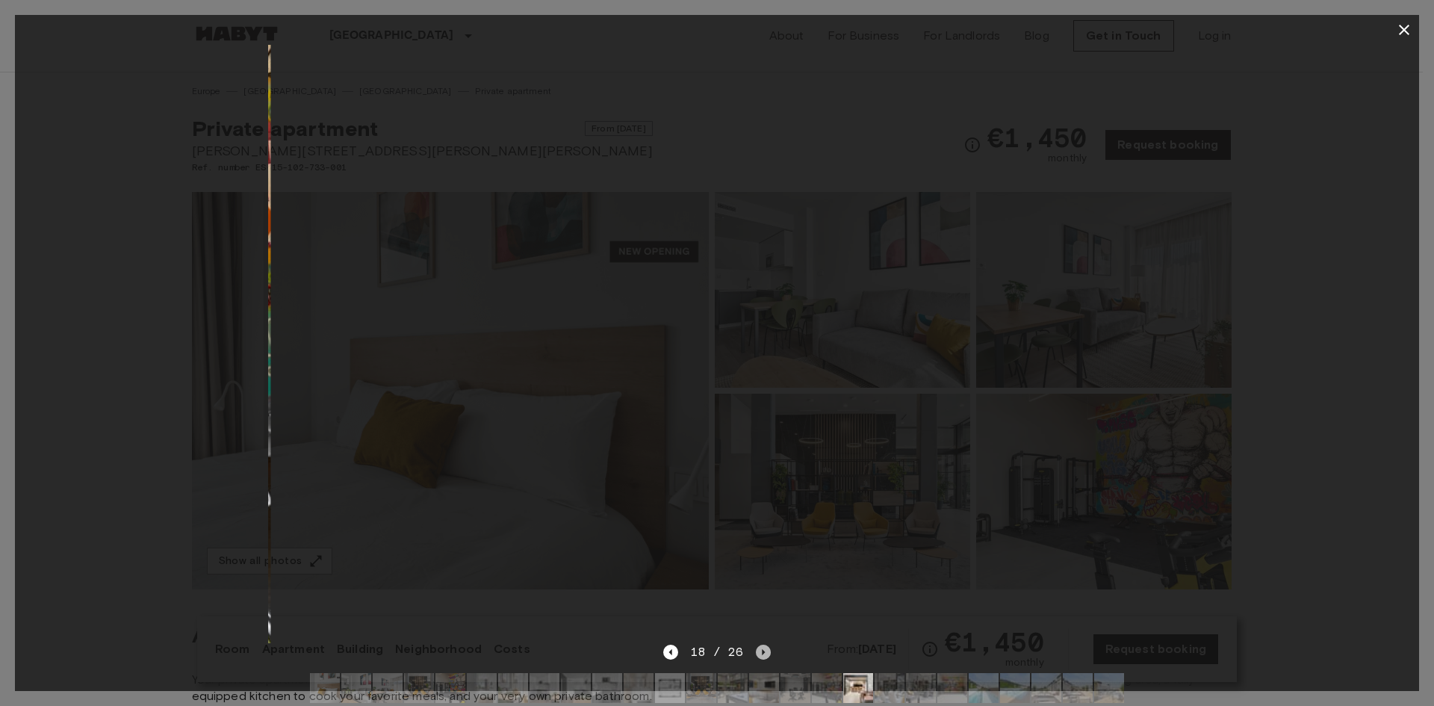
click at [765, 653] on icon "Next image" at bounding box center [763, 651] width 15 height 15
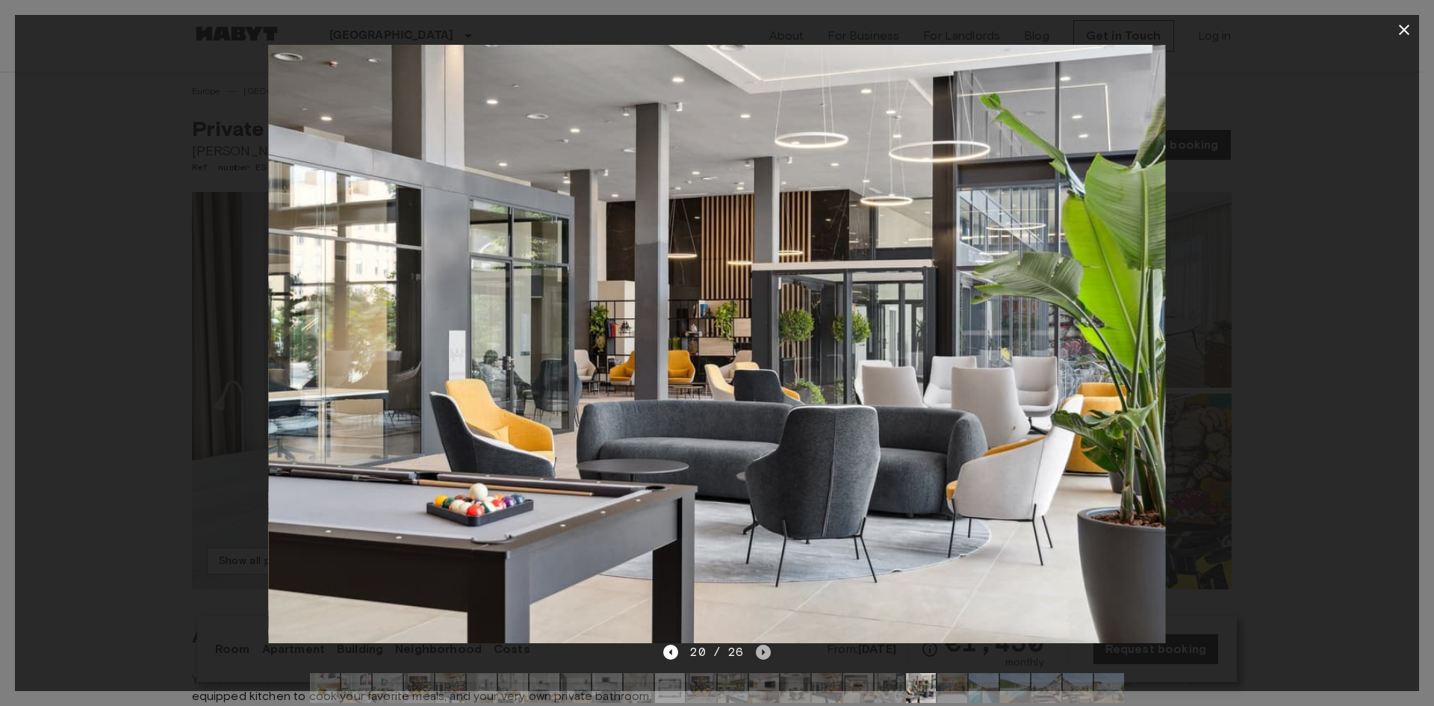
click at [765, 653] on icon "Next image" at bounding box center [763, 651] width 15 height 15
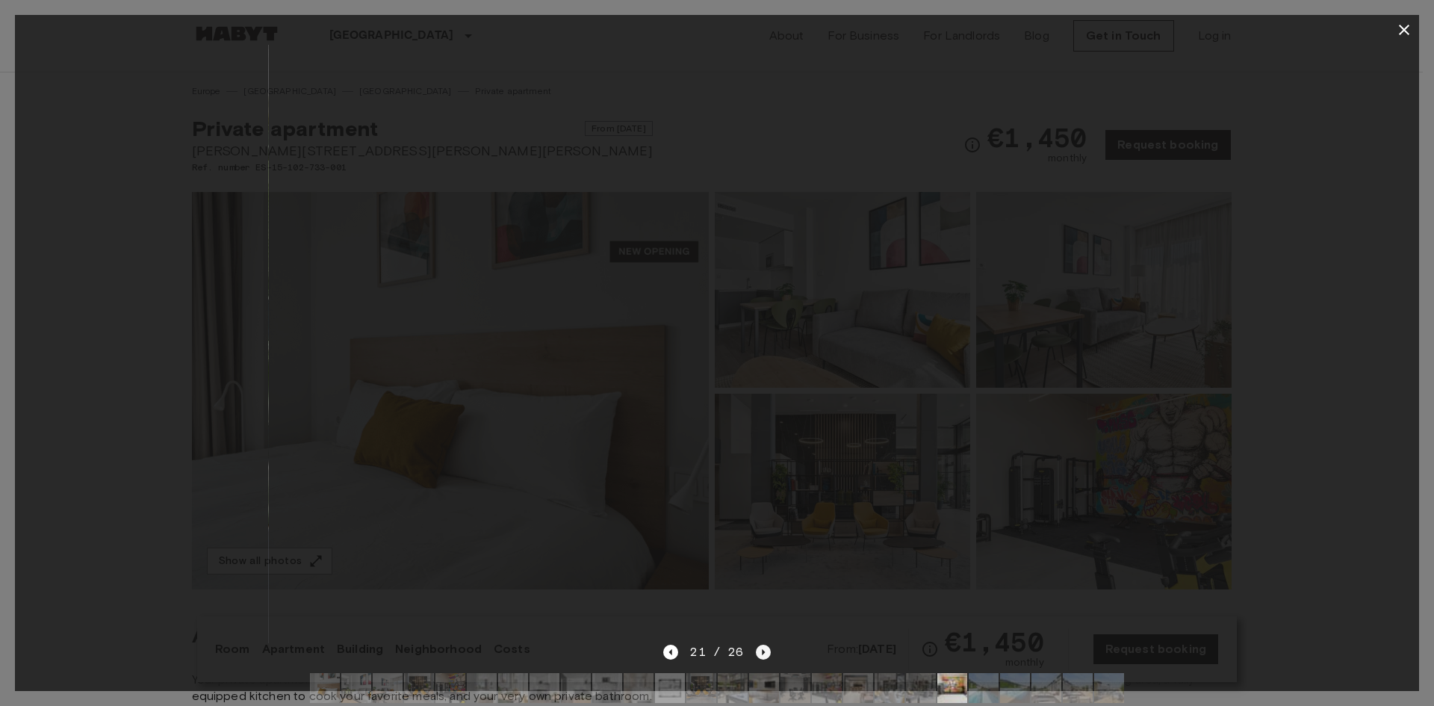
click at [765, 653] on icon "Next image" at bounding box center [763, 651] width 15 height 15
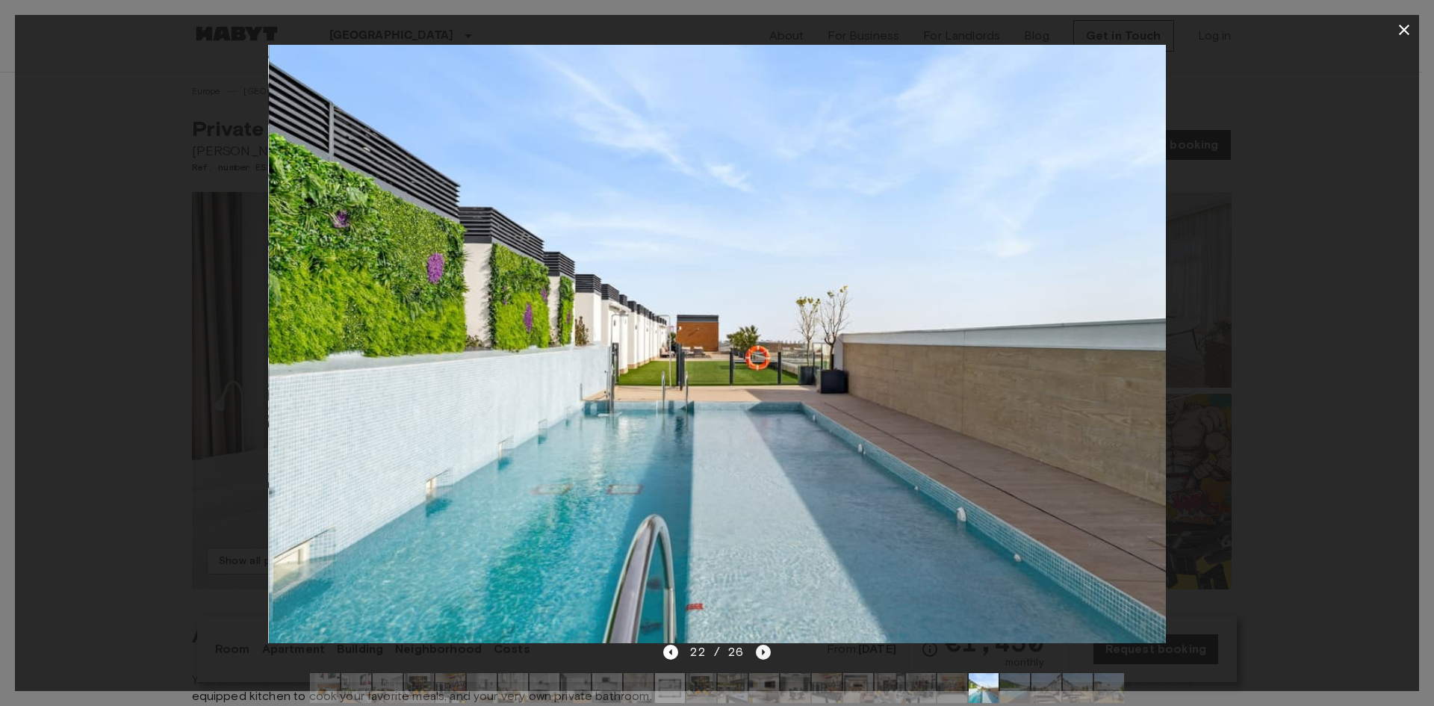
click at [765, 653] on icon "Next image" at bounding box center [763, 651] width 15 height 15
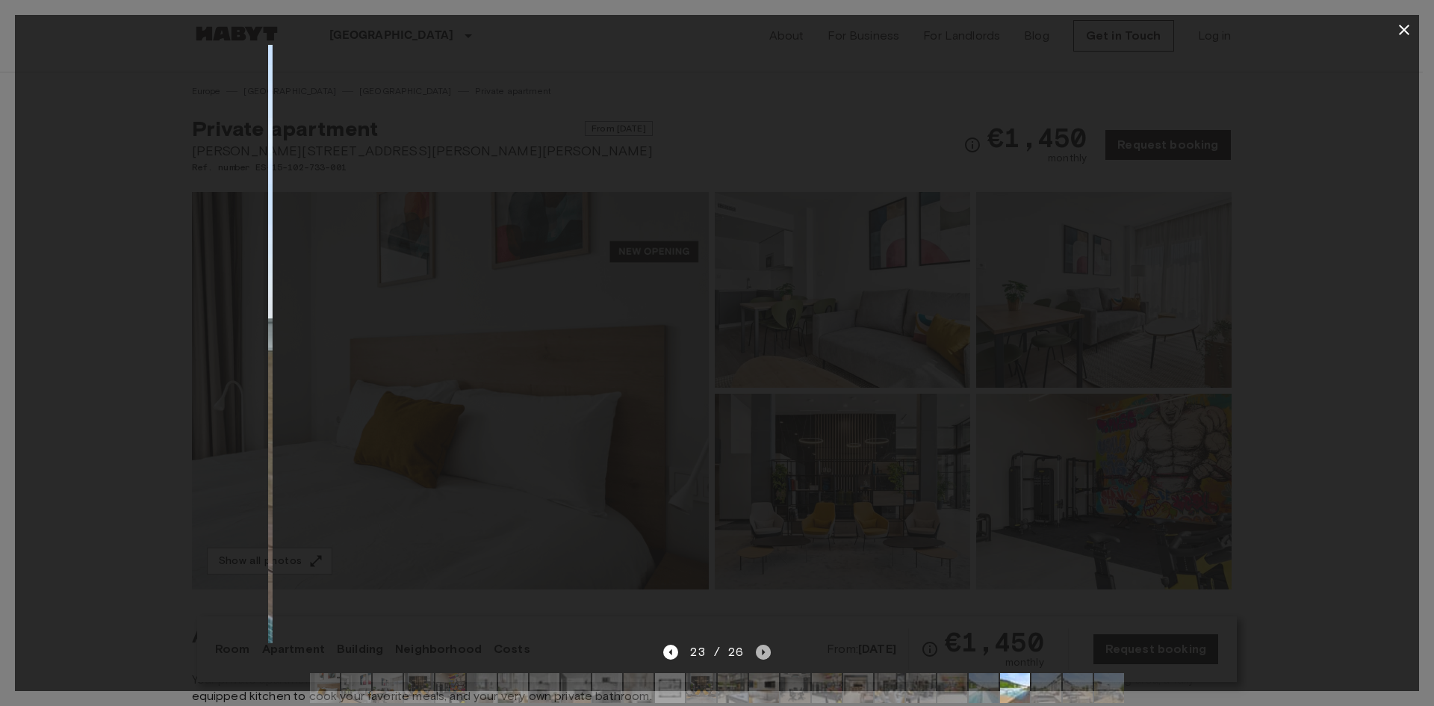
click at [765, 653] on icon "Next image" at bounding box center [763, 651] width 15 height 15
click at [765, 653] on div "26 / 26" at bounding box center [716, 652] width 107 height 18
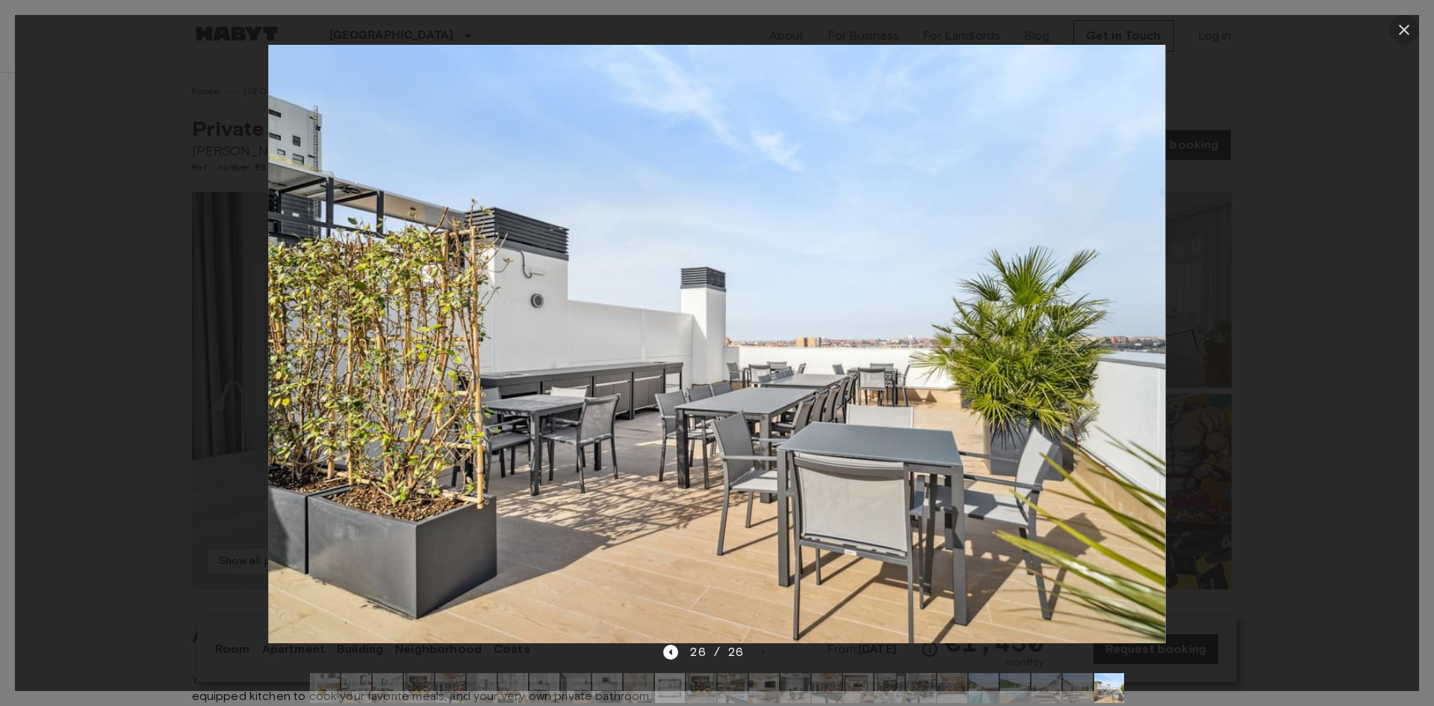
click at [1403, 34] on icon "button" at bounding box center [1404, 30] width 18 height 18
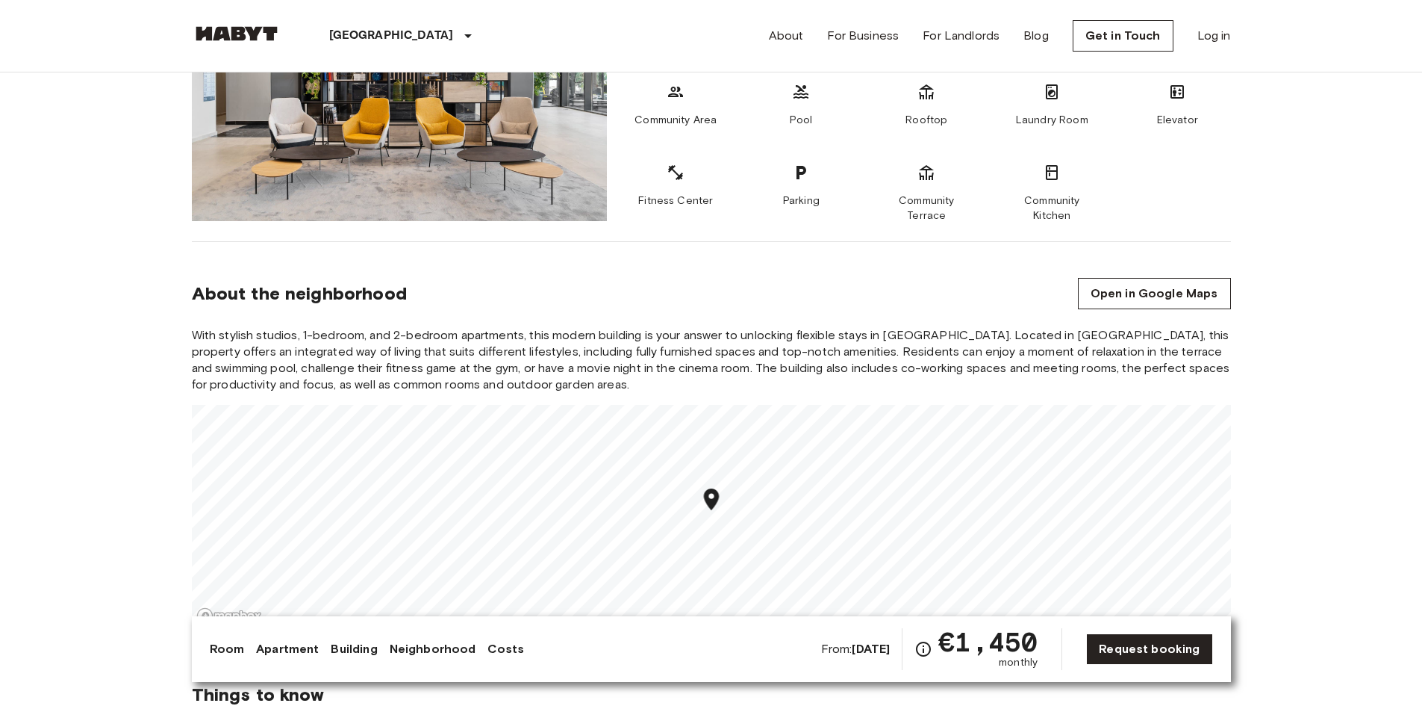
scroll to position [1045, 0]
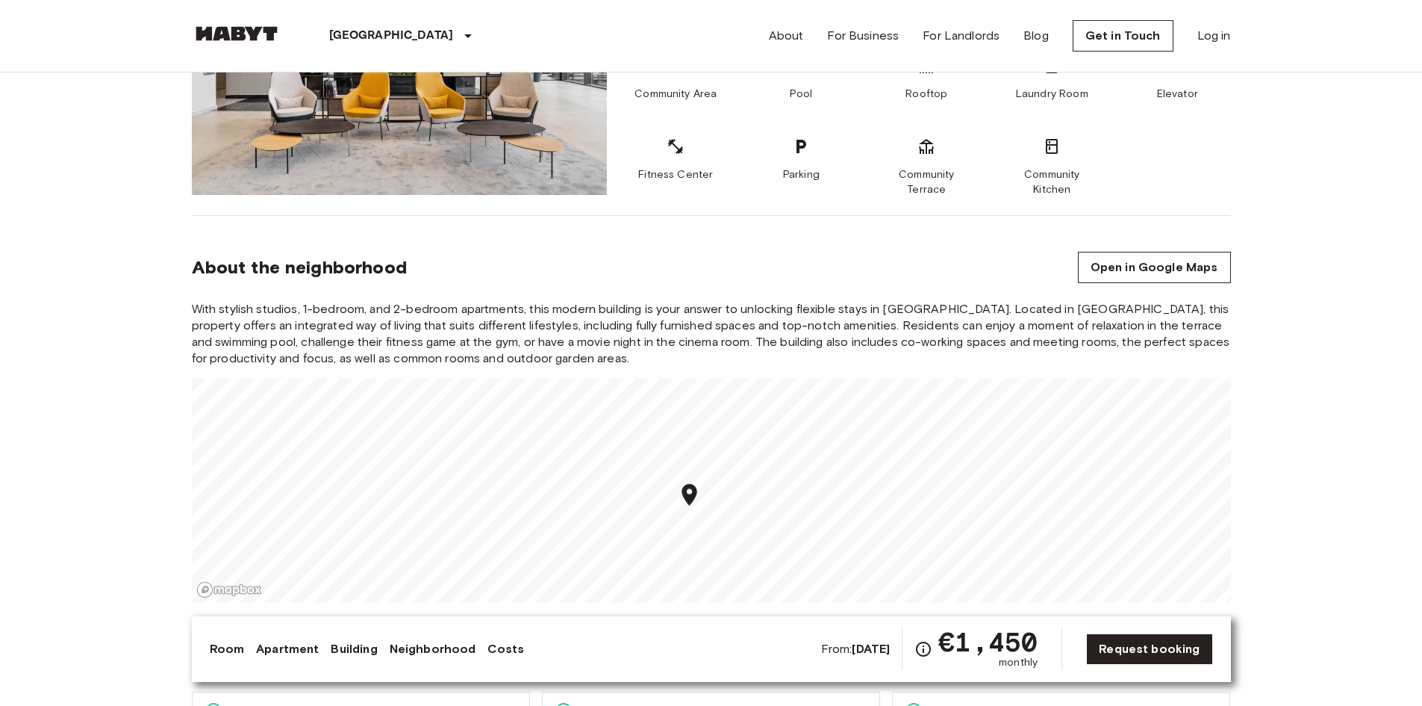
drag, startPoint x: 700, startPoint y: 482, endPoint x: 696, endPoint y: 505, distance: 22.7
click at [696, 505] on icon "Map marker" at bounding box center [689, 495] width 26 height 26
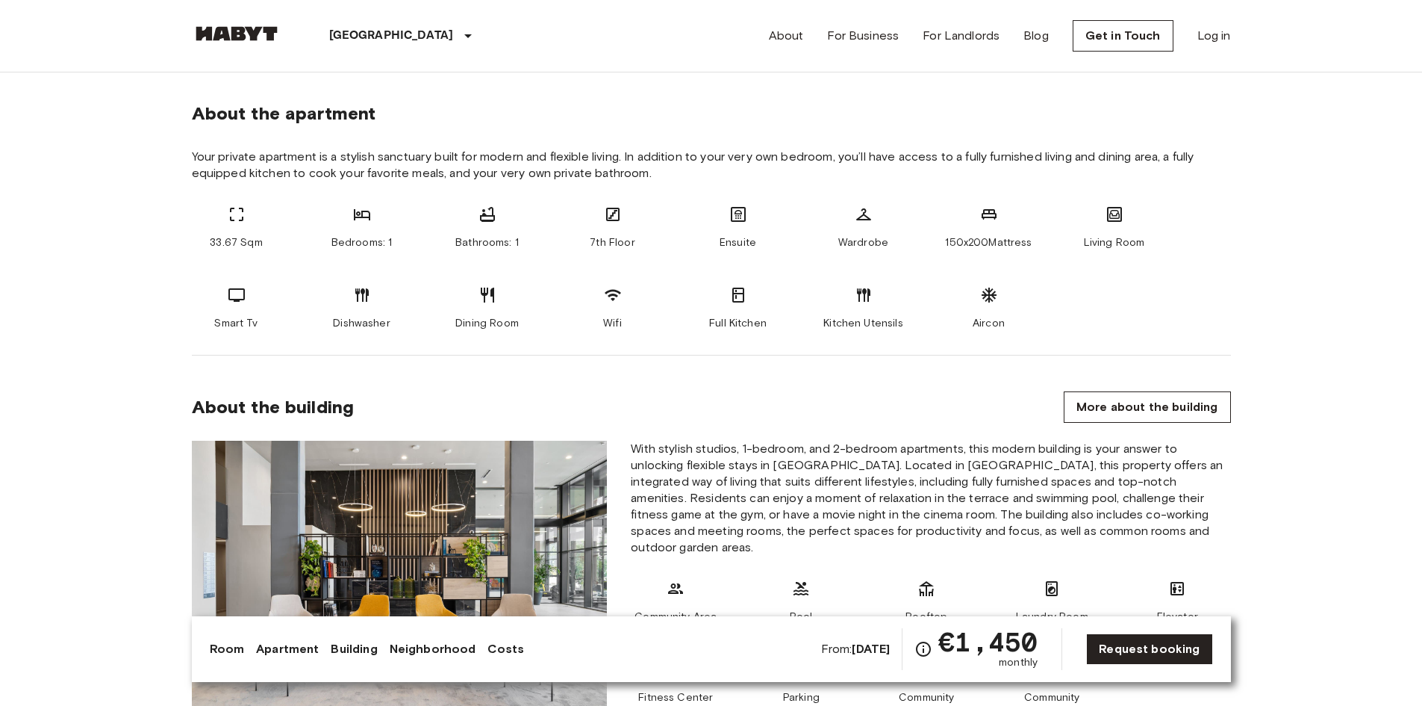
scroll to position [299, 0]
